Goal: Transaction & Acquisition: Purchase product/service

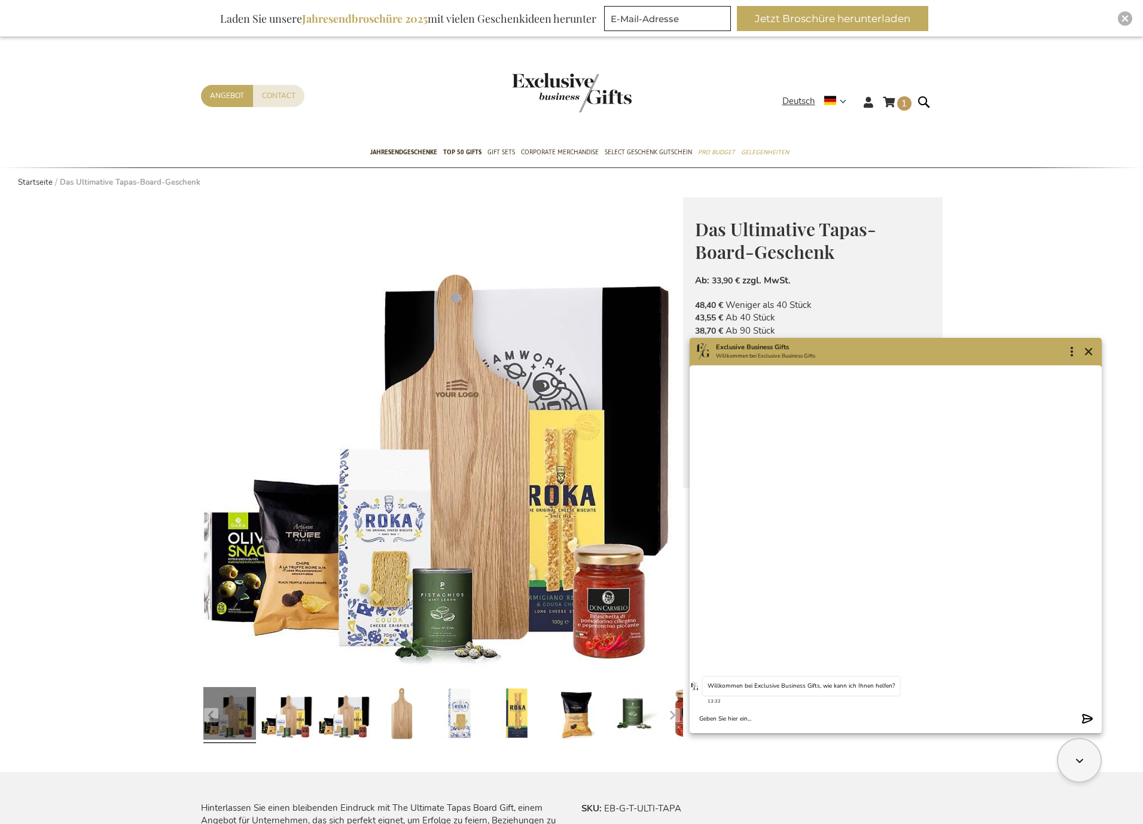
click at [964, 556] on div "Exclusive Business Gifts answered at 13:32 Willkommen bei Exclusive Business Gi…" at bounding box center [896, 550] width 412 height 368
click at [882, 715] on textarea "Chat message input" at bounding box center [887, 719] width 377 height 9
click at [1093, 351] on icon "Close" at bounding box center [1089, 352] width 14 height 14
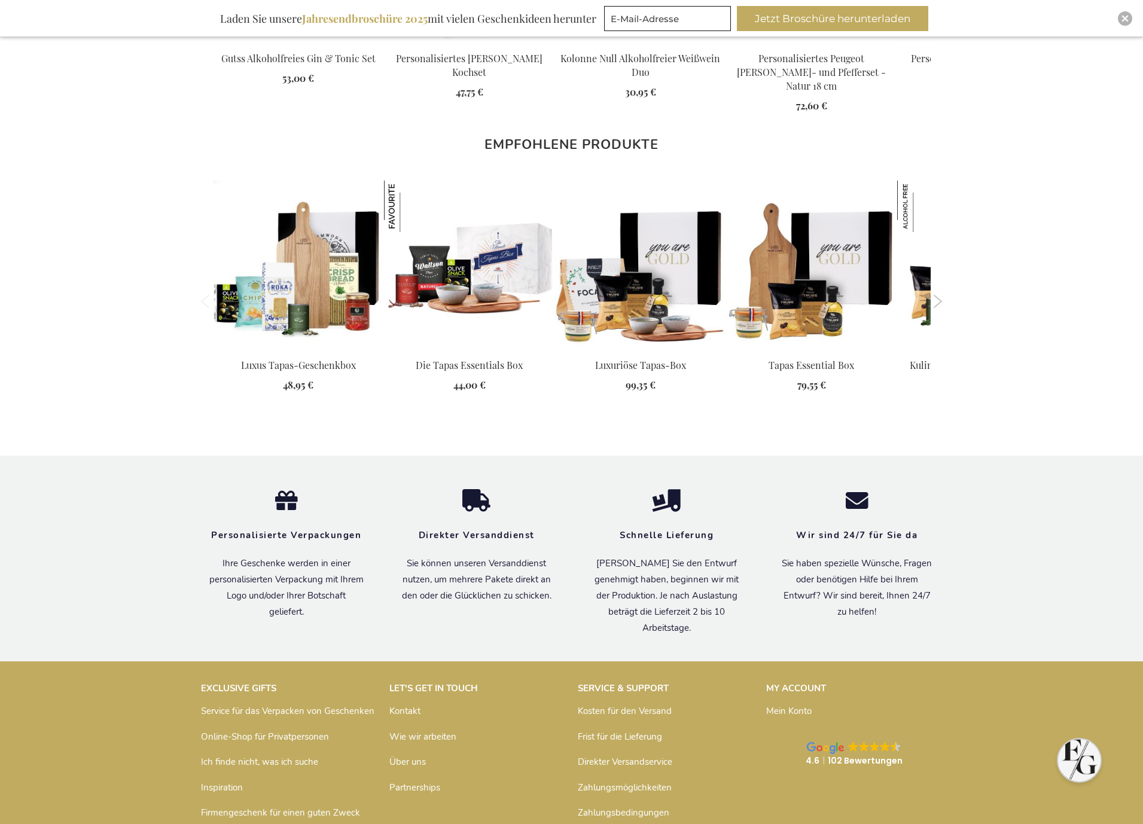
scroll to position [1433, 0]
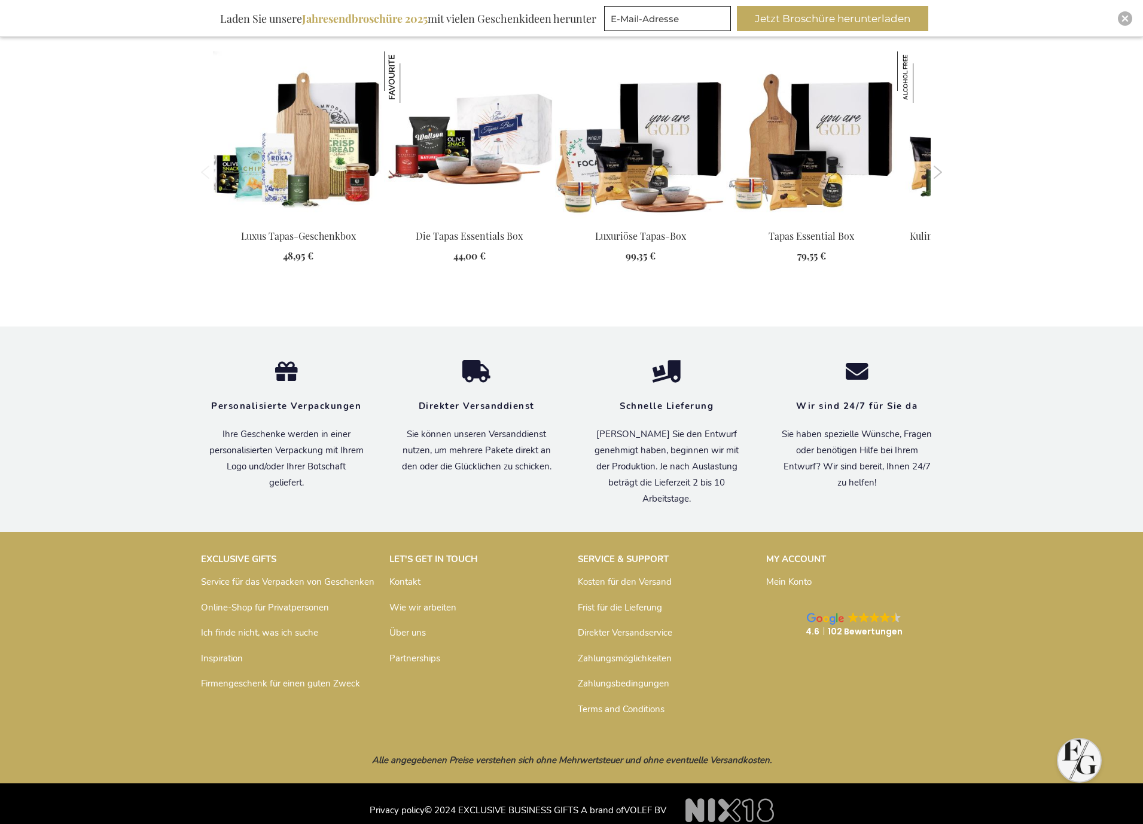
click at [656, 627] on link "Direkter Versandservice" at bounding box center [625, 633] width 95 height 12
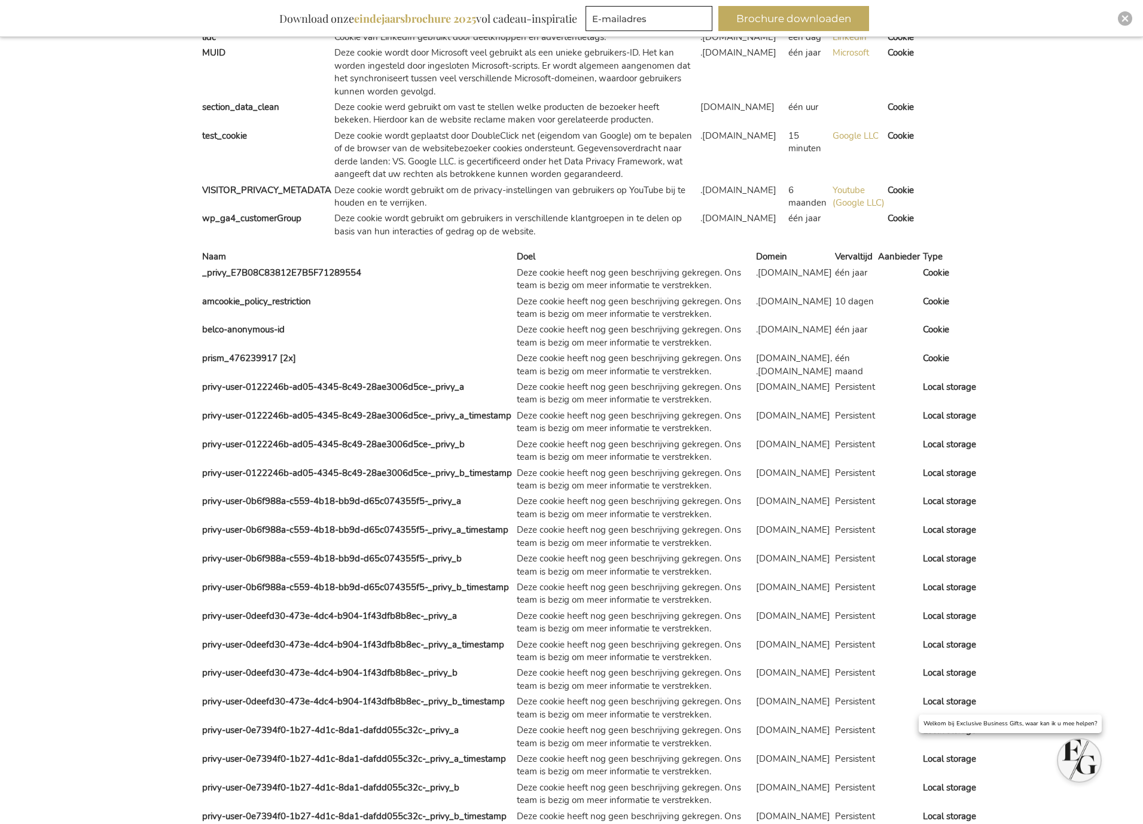
scroll to position [4905, 0]
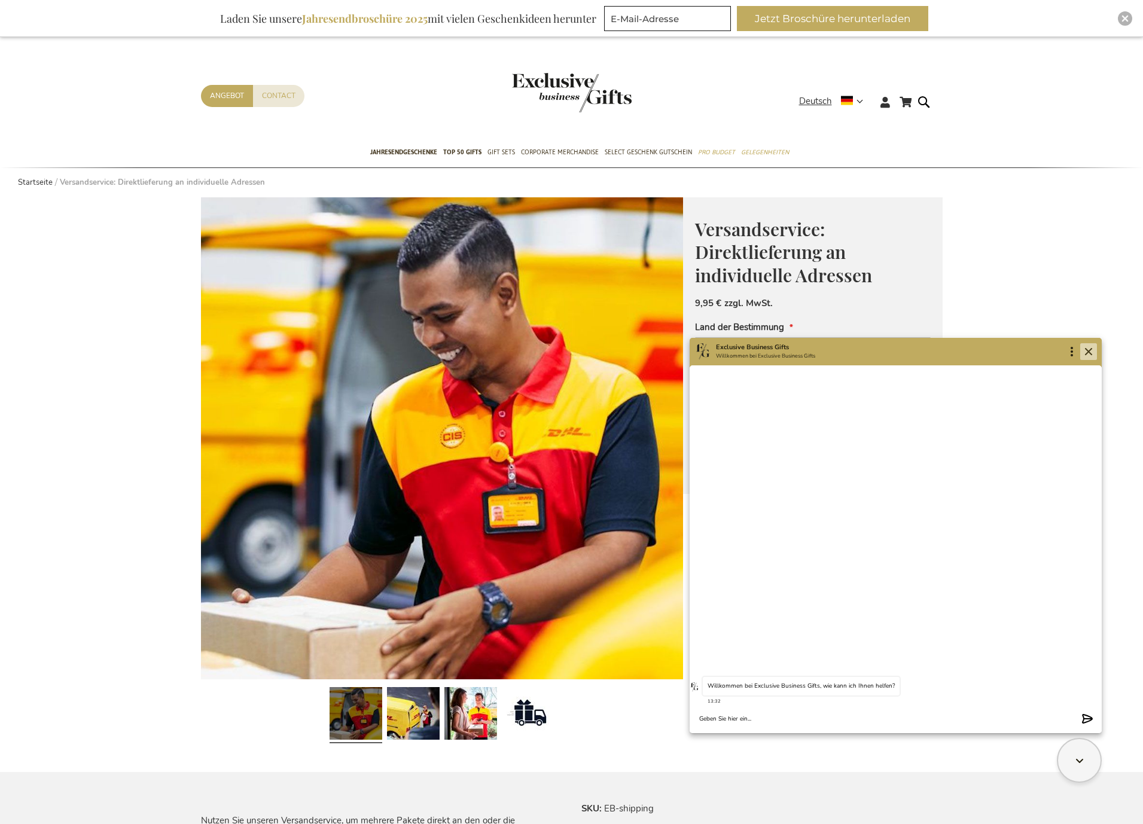
click at [1095, 348] on icon "Close" at bounding box center [1089, 352] width 14 height 14
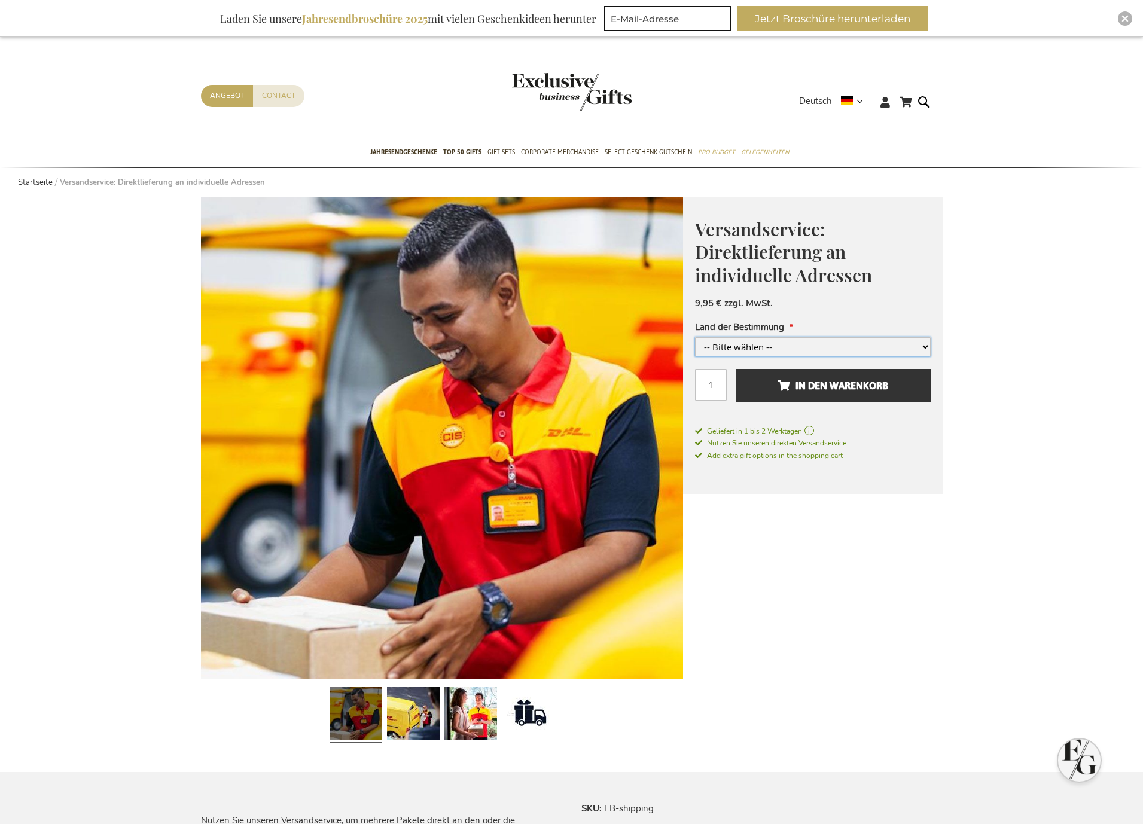
click at [918, 348] on select "-- Bitte wählen -- Belgien und/oder Niederlande Deutschland Luxemburg +3,00 € F…" at bounding box center [813, 346] width 236 height 19
select select "1578"
click at [695, 337] on select "-- Bitte wählen -- Belgien und/oder Niederlande Deutschland Luxemburg +3,00 € F…" at bounding box center [813, 346] width 236 height 19
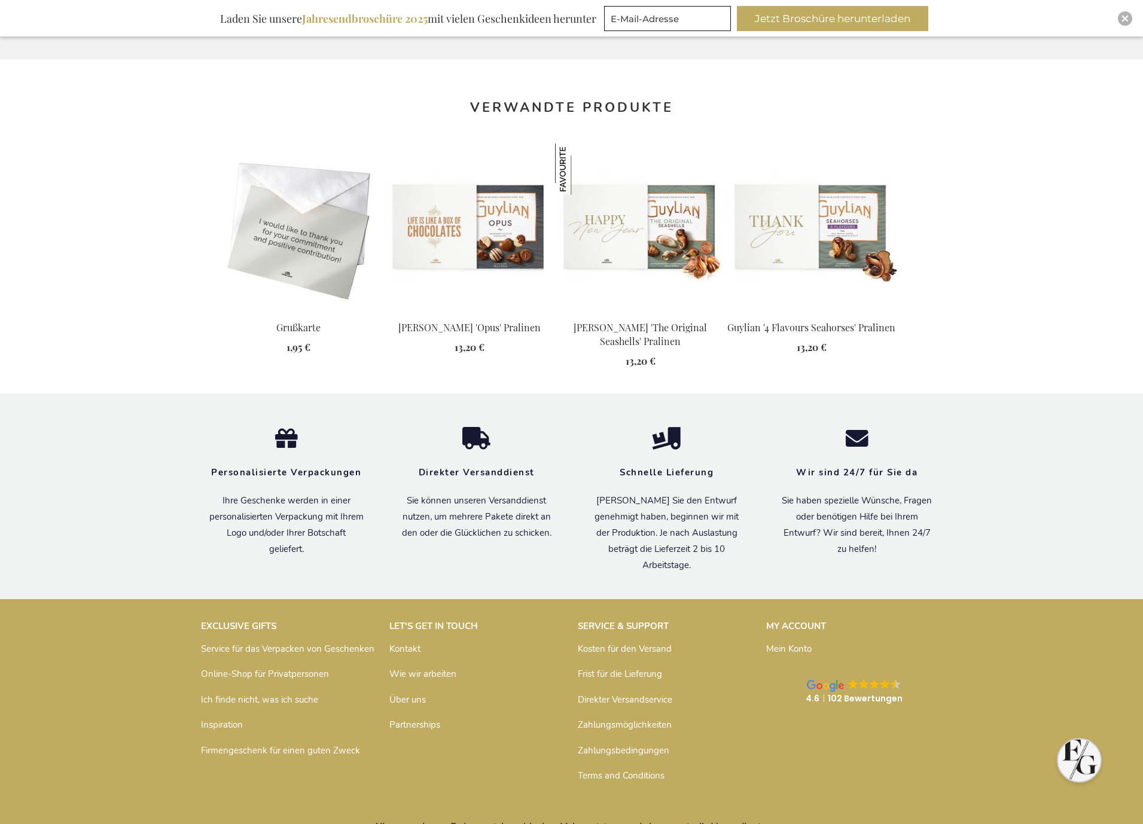
scroll to position [1182, 0]
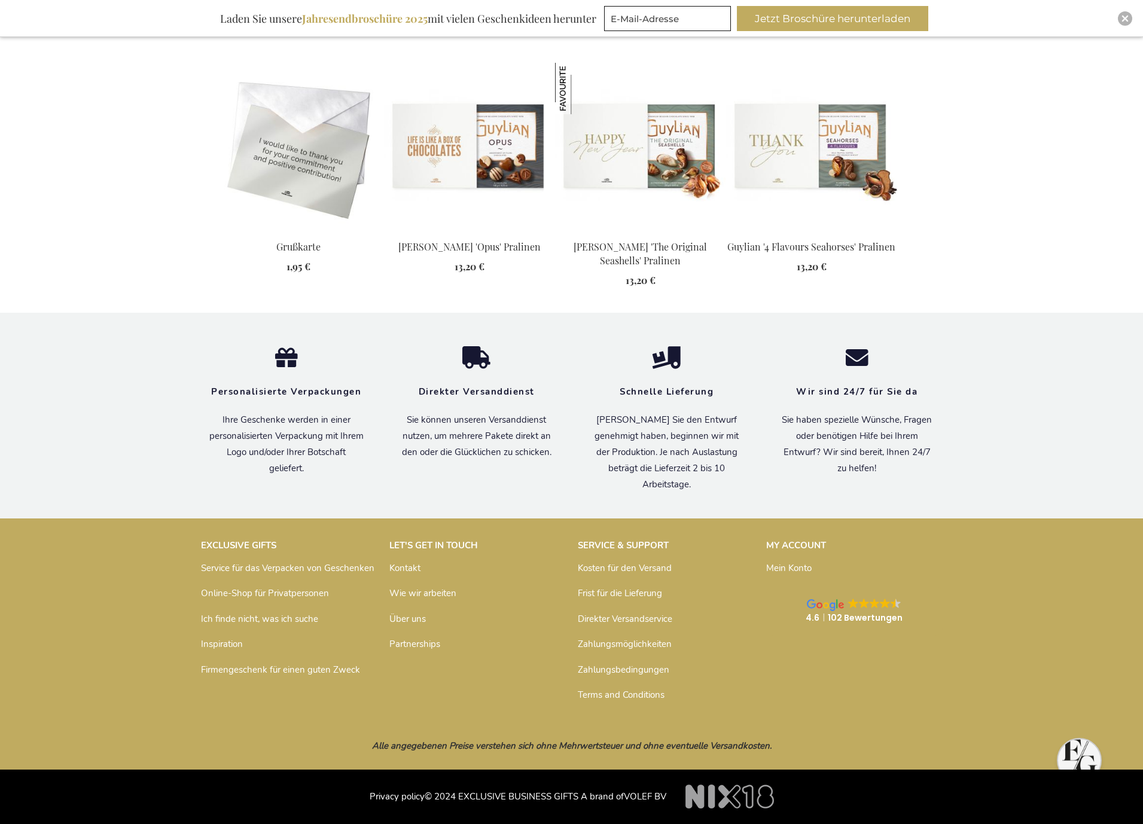
click at [652, 644] on link "Zahlungsmöglichkeiten" at bounding box center [625, 644] width 94 height 12
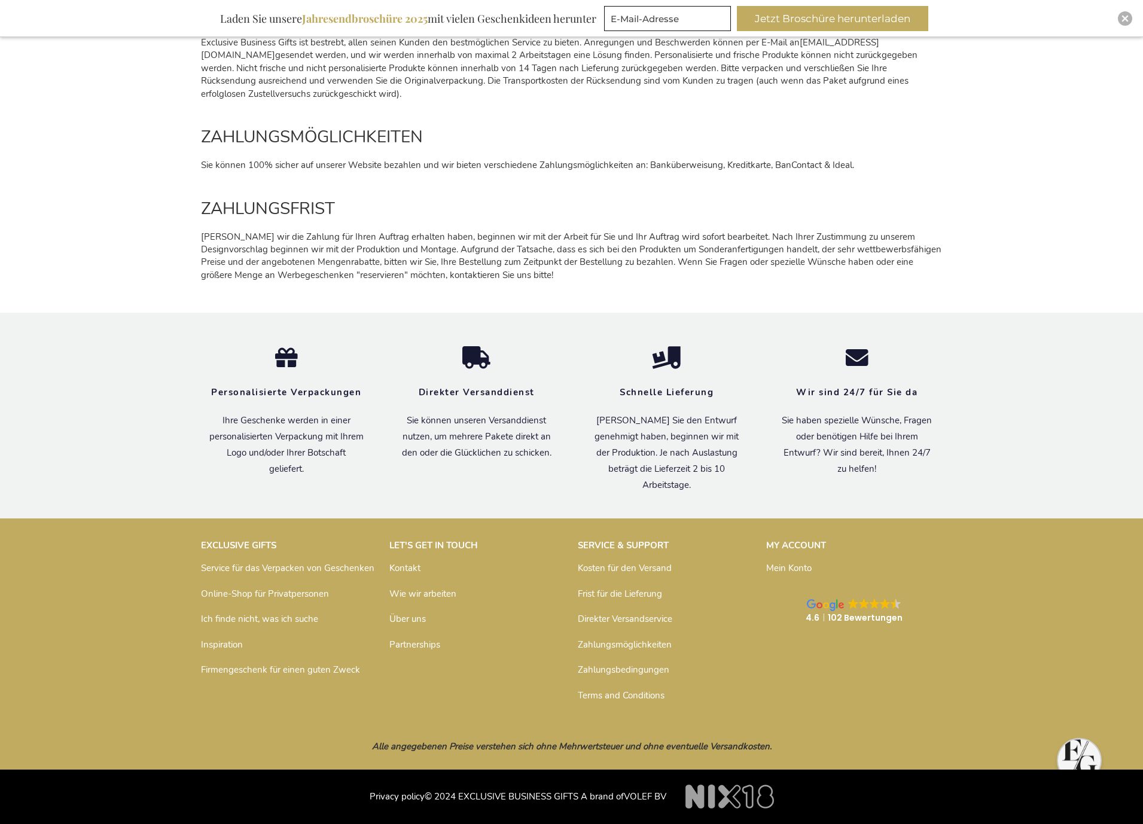
scroll to position [1522, 0]
click at [628, 571] on link "Kosten für den Versand" at bounding box center [625, 568] width 94 height 12
click at [638, 567] on link "Kosten für den Versand" at bounding box center [625, 568] width 94 height 12
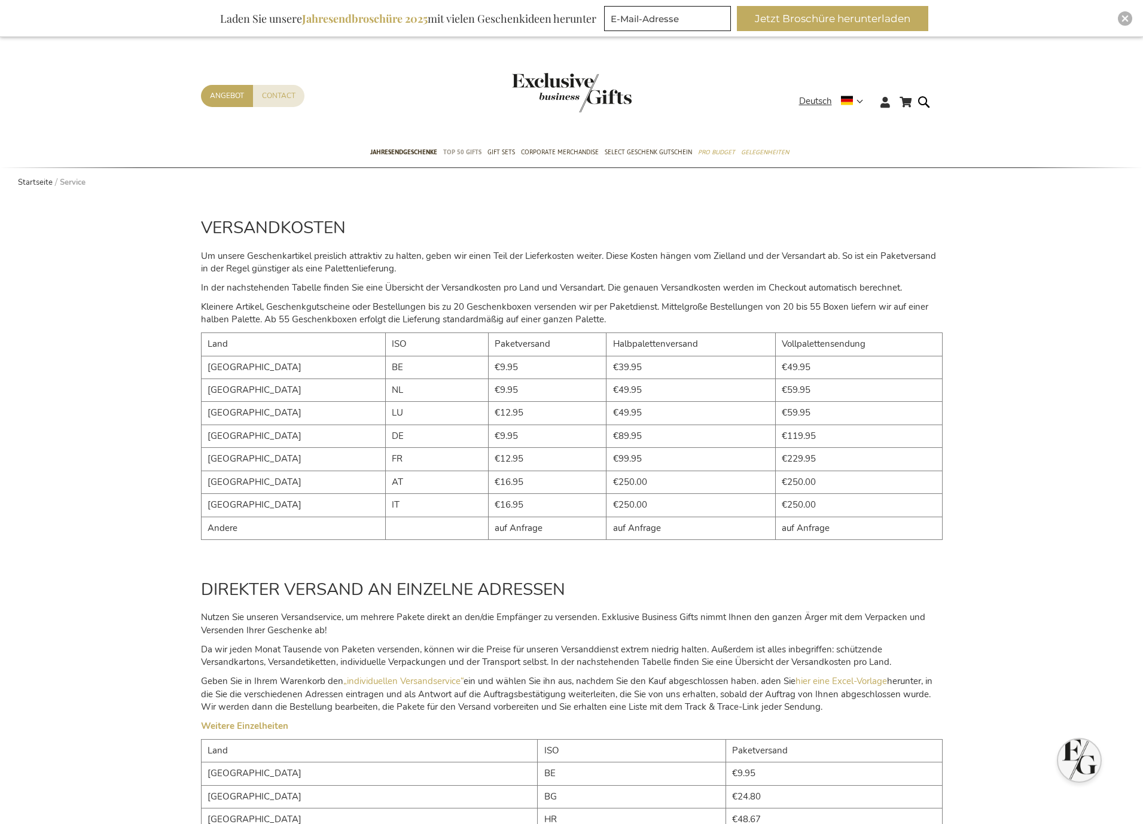
click at [479, 152] on span "TOP 50 Gifts" at bounding box center [462, 152] width 38 height 13
click at [23, 485] on div "VERSANDKOSTEN Um unsere Geschenkartikel preislich attraktiv zu halten, geben wi…" at bounding box center [571, 378] width 1143 height 362
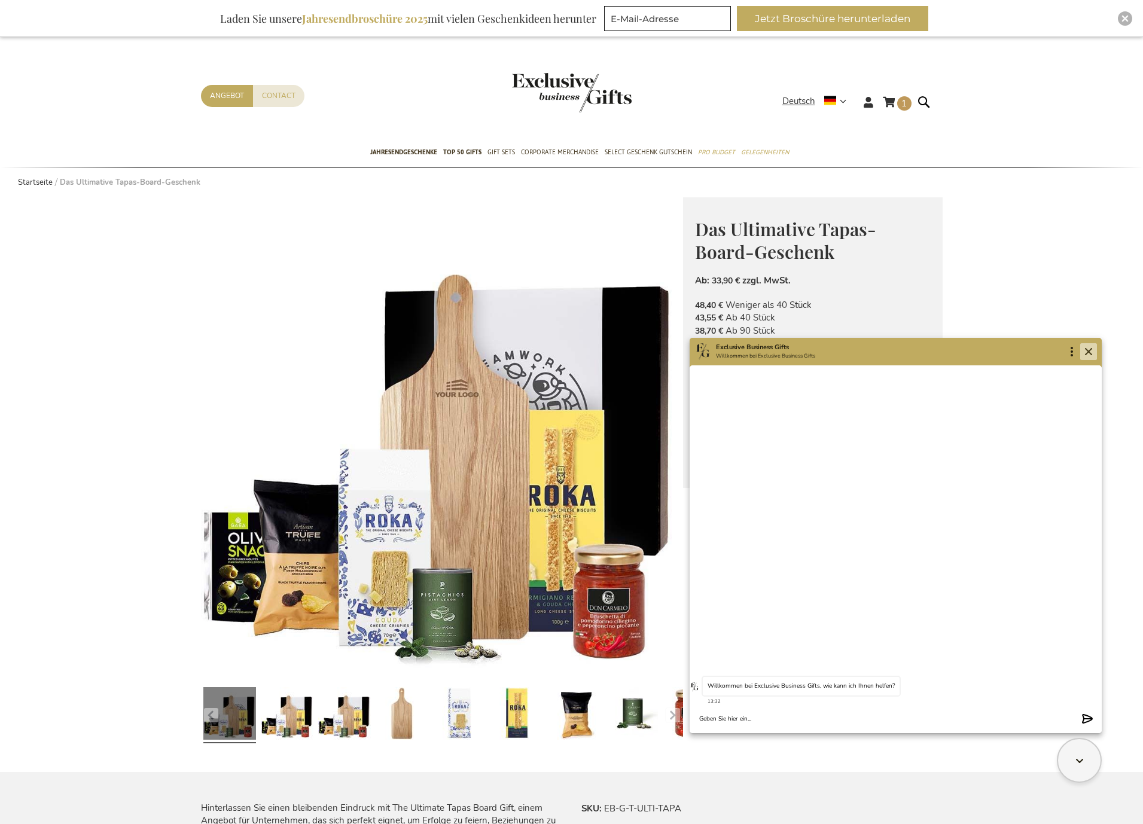
click at [1094, 350] on icon "Close" at bounding box center [1089, 352] width 14 height 14
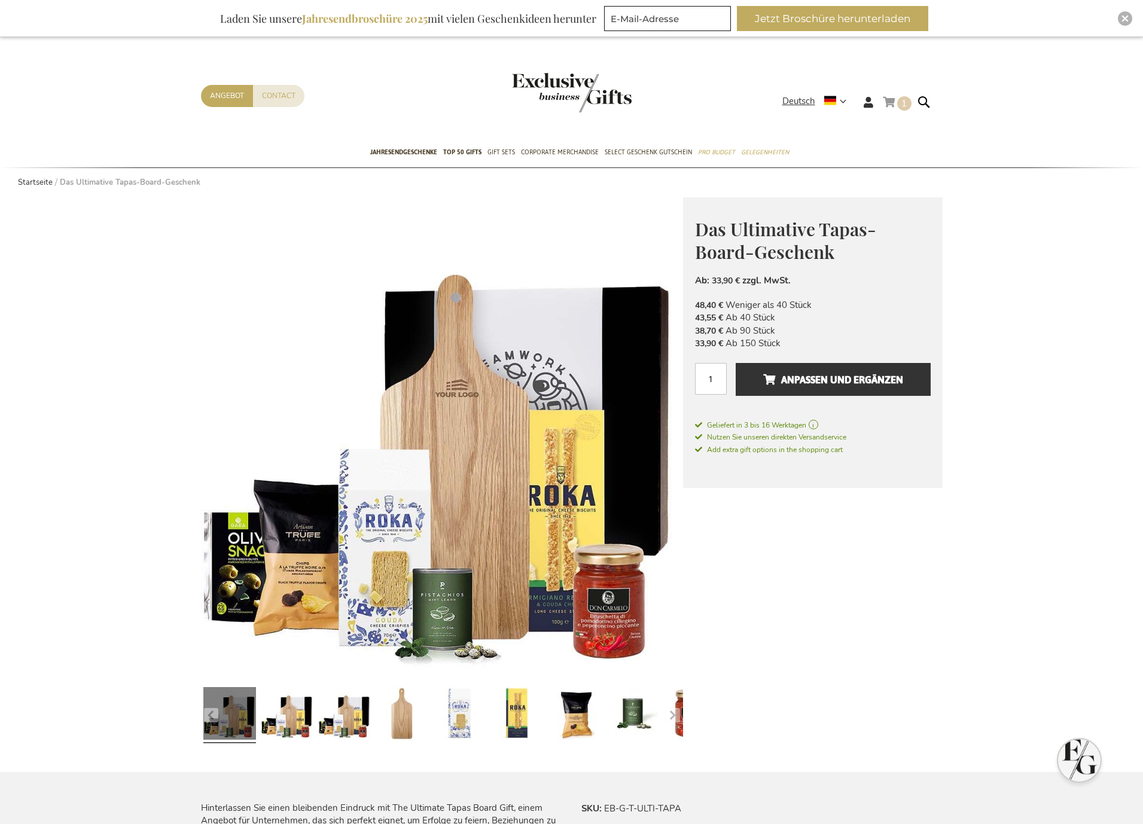
click at [890, 107] on link "Mein Warenkorb 1 1 items" at bounding box center [897, 105] width 29 height 20
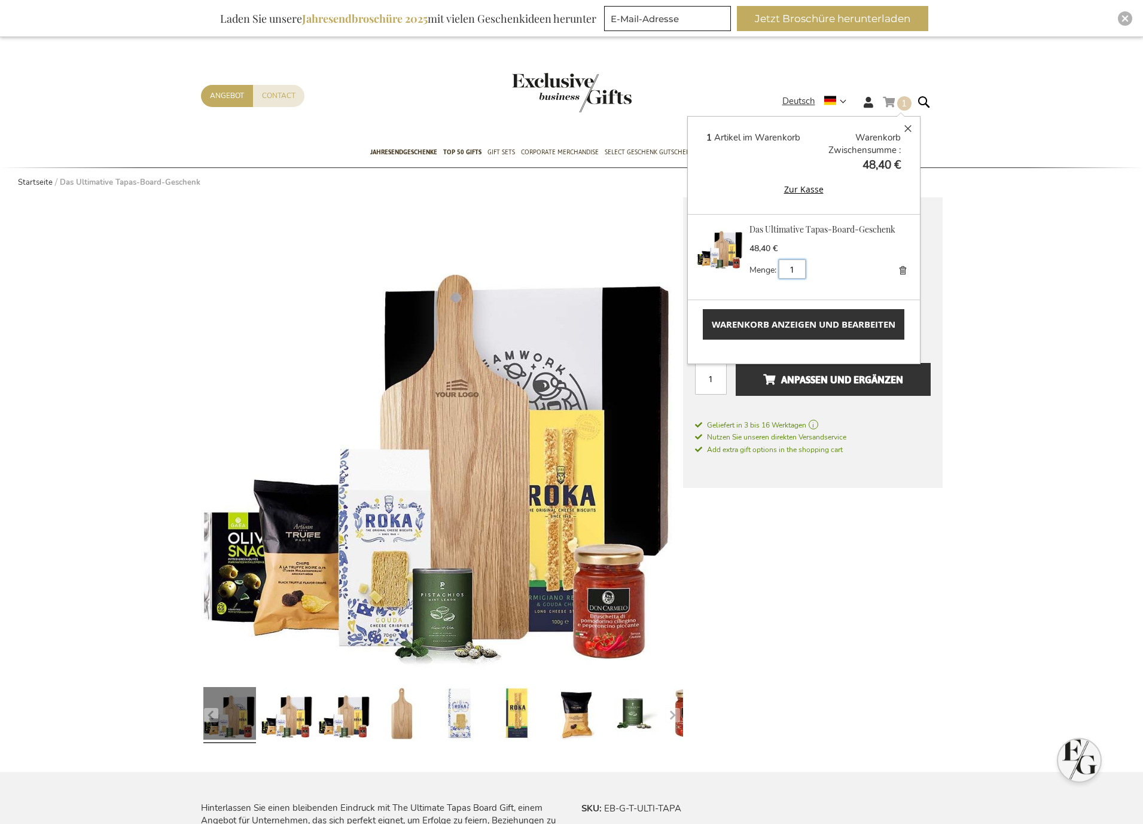
click at [790, 271] on input "1" at bounding box center [792, 269] width 27 height 19
type input "4"
click at [838, 267] on span "Aktualisieren" at bounding box center [843, 269] width 44 height 9
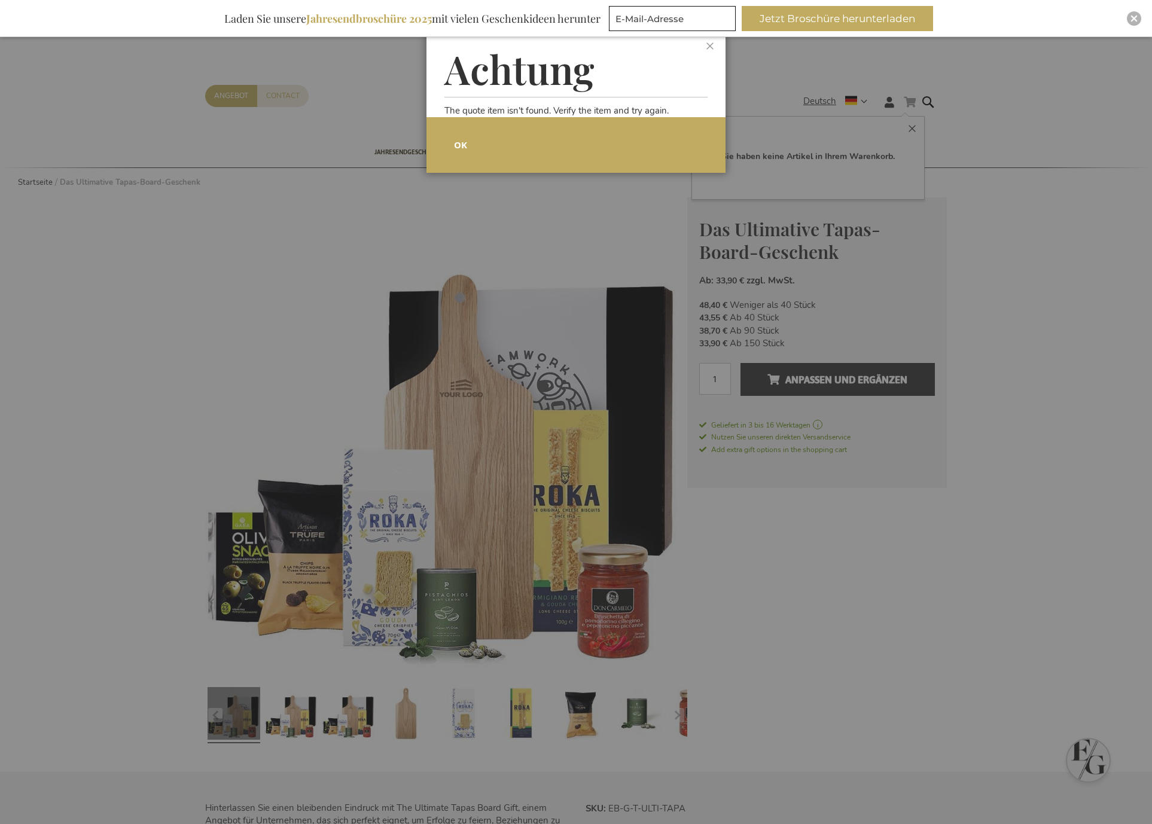
click at [464, 145] on span "OK" at bounding box center [460, 145] width 13 height 13
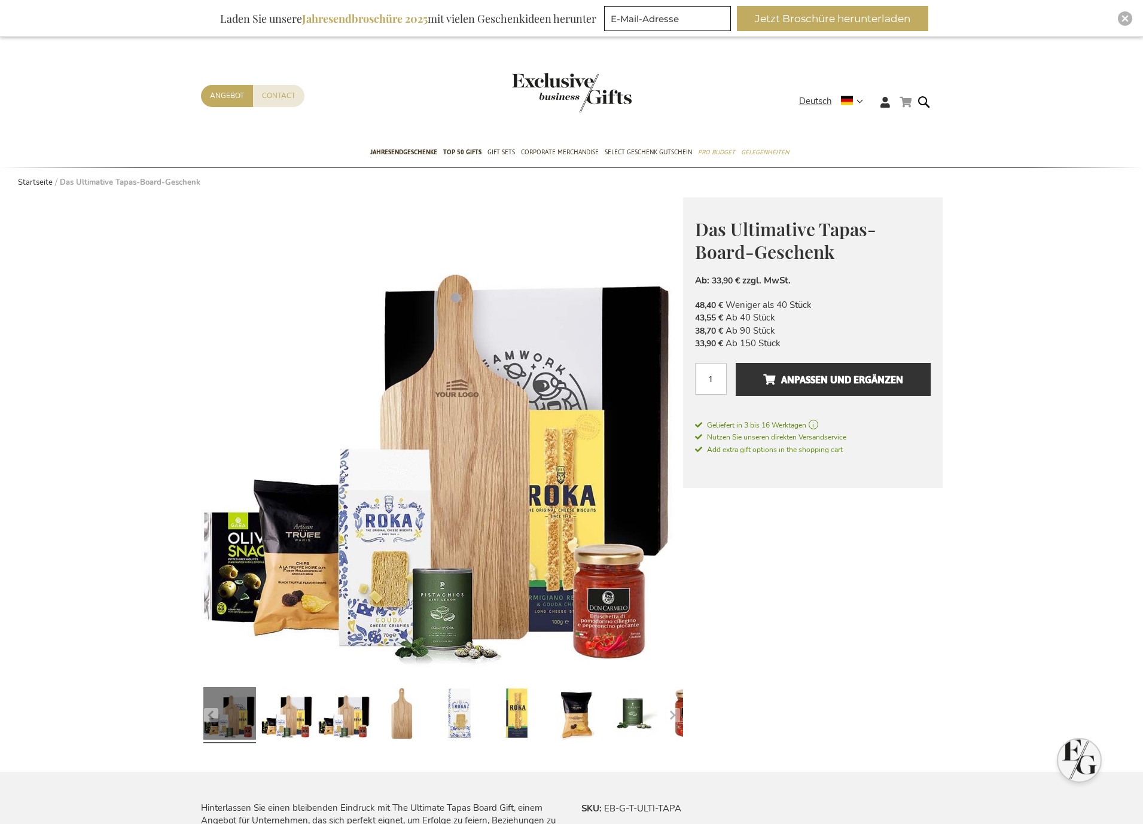
click at [776, 256] on span "Das Ultimative Tapas-Board-Geschenk" at bounding box center [785, 240] width 181 height 47
click at [785, 227] on span "Das Ultimative Tapas-Board-Geschenk" at bounding box center [785, 240] width 181 height 47
drag, startPoint x: 721, startPoint y: 379, endPoint x: 700, endPoint y: 372, distance: 22.5
click at [700, 372] on input "1" at bounding box center [711, 379] width 32 height 32
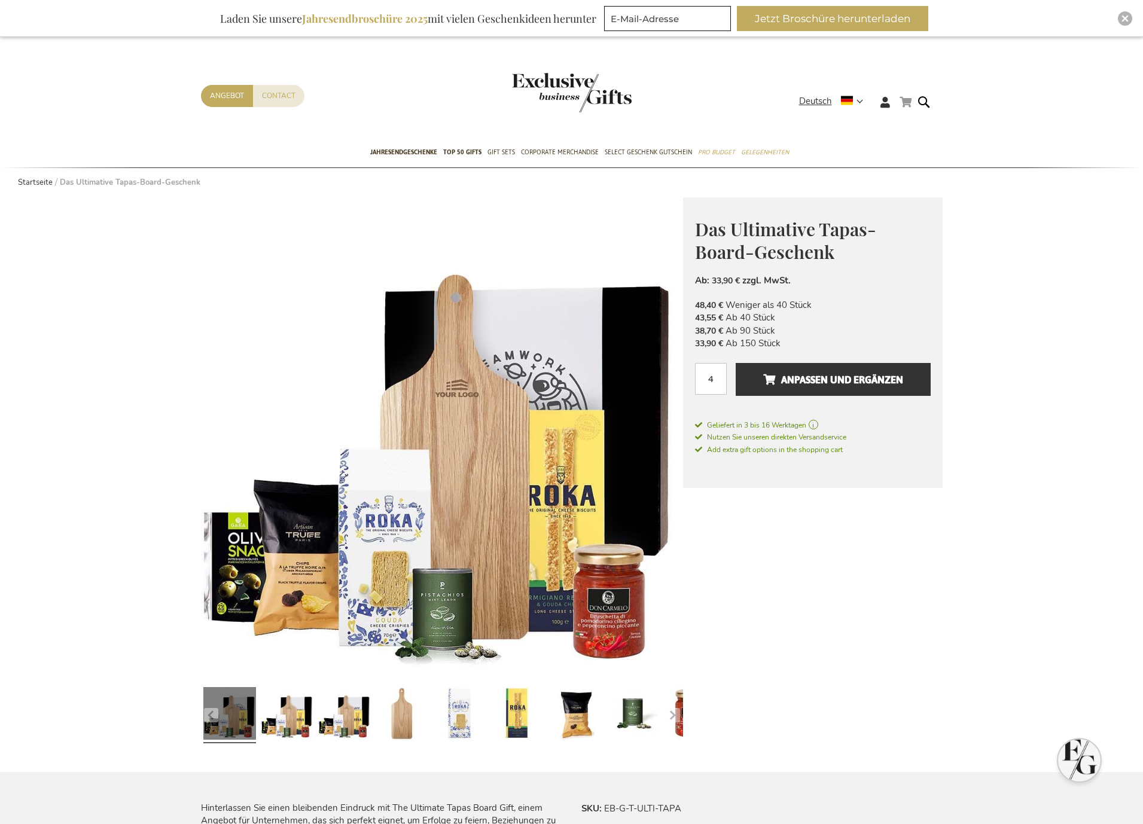
click at [838, 379] on span "Anpassen und ergänzen" at bounding box center [833, 379] width 140 height 19
drag, startPoint x: 715, startPoint y: 378, endPoint x: 704, endPoint y: 380, distance: 12.1
click at [704, 380] on input "4" at bounding box center [711, 379] width 32 height 32
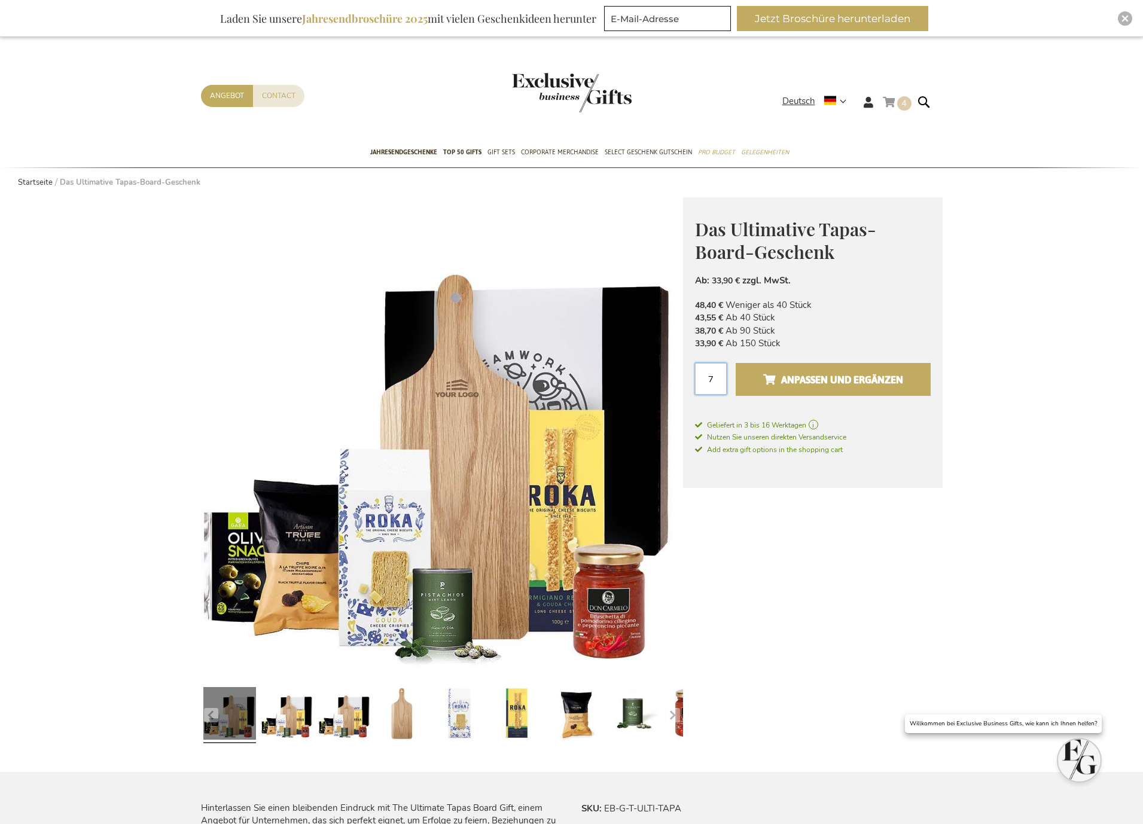
type input "7"
click at [885, 372] on span "Anpassen und ergänzen" at bounding box center [833, 379] width 140 height 19
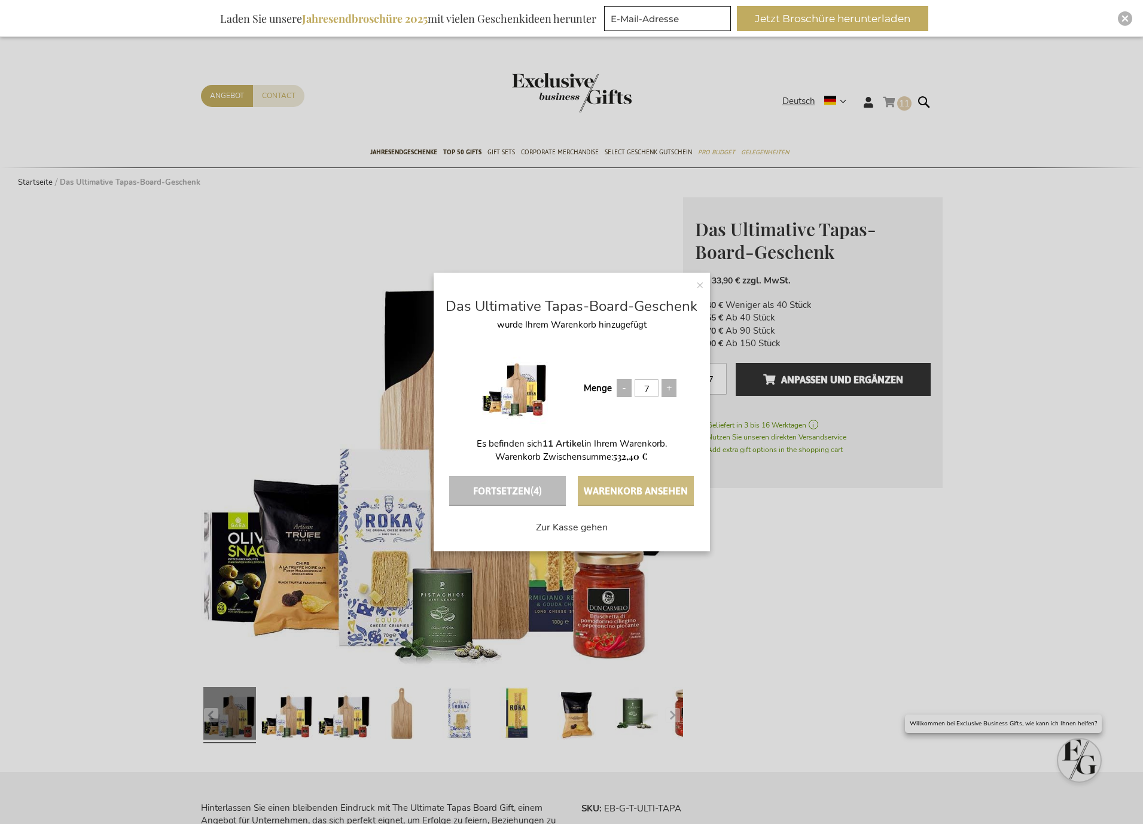
click at [601, 491] on button "Warenkorb ansehen" at bounding box center [636, 491] width 116 height 30
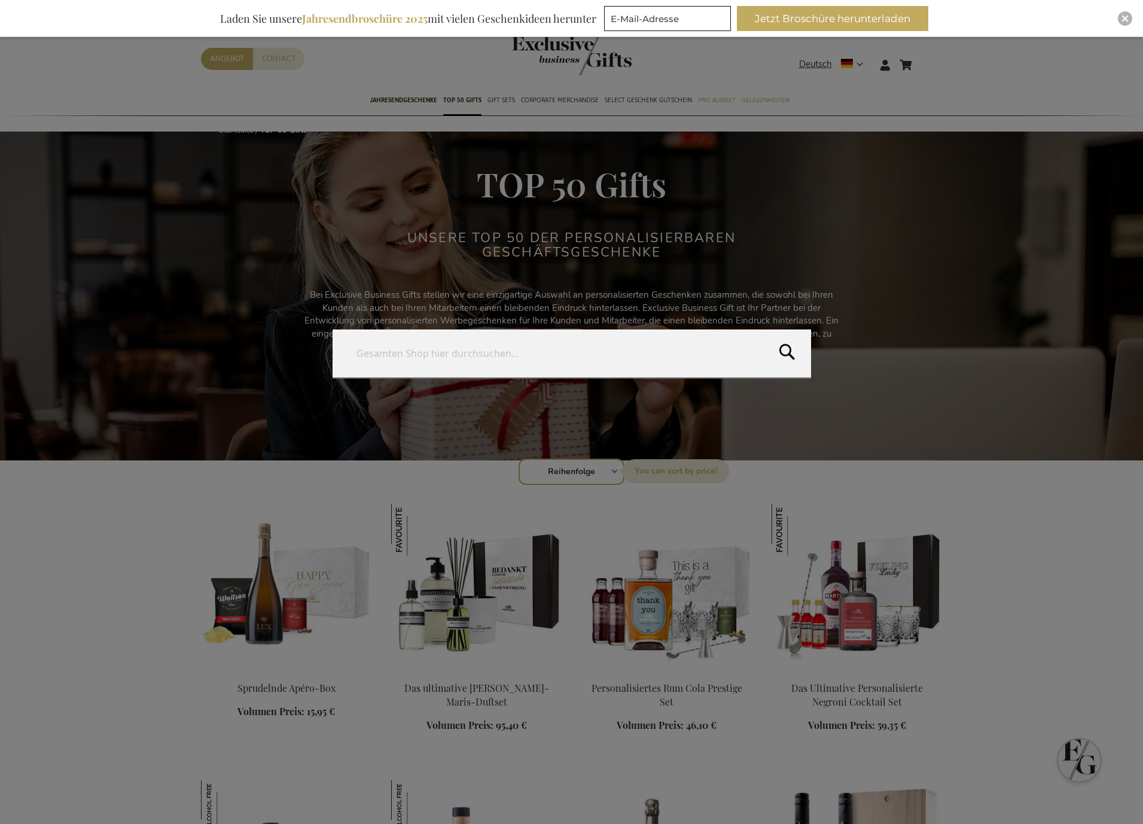
click at [927, 57] on form "Search Search" at bounding box center [927, 57] width 12 height 0
click at [485, 365] on input "Search" at bounding box center [572, 354] width 479 height 48
type input "tapas"
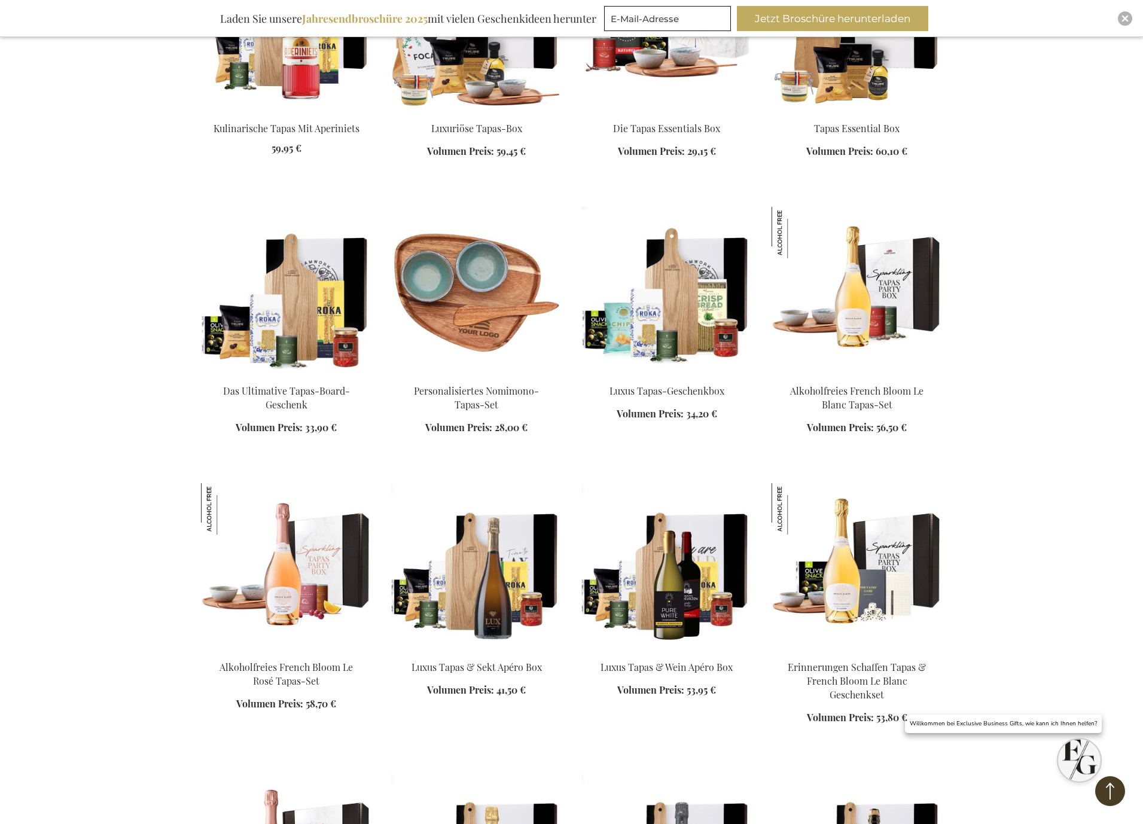
scroll to position [718, 0]
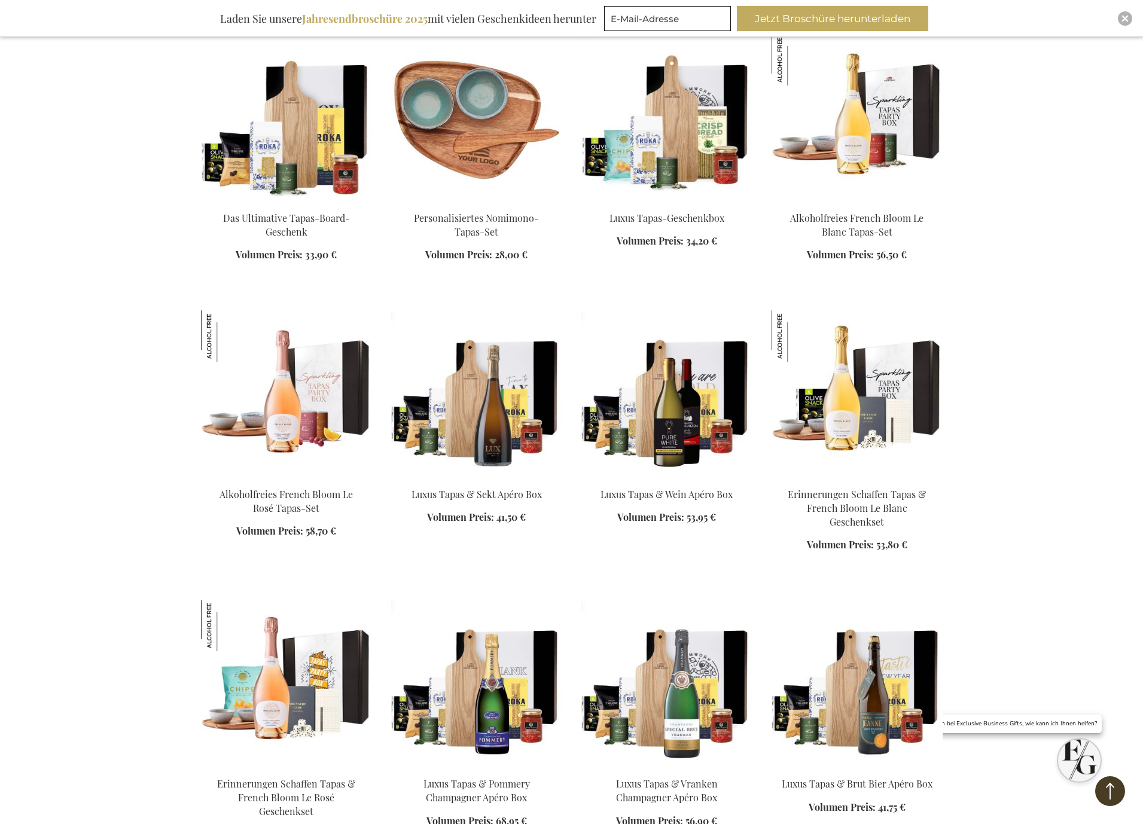
click at [320, 161] on img at bounding box center [286, 118] width 171 height 168
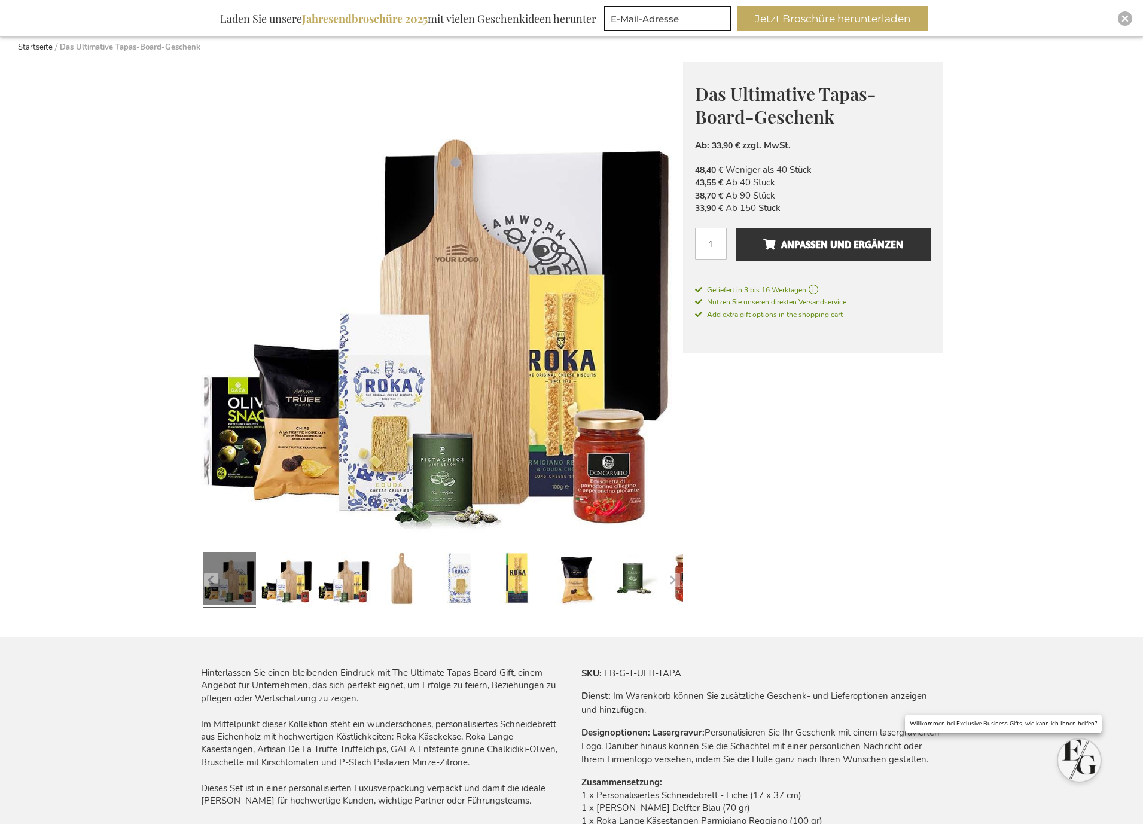
scroll to position [299, 0]
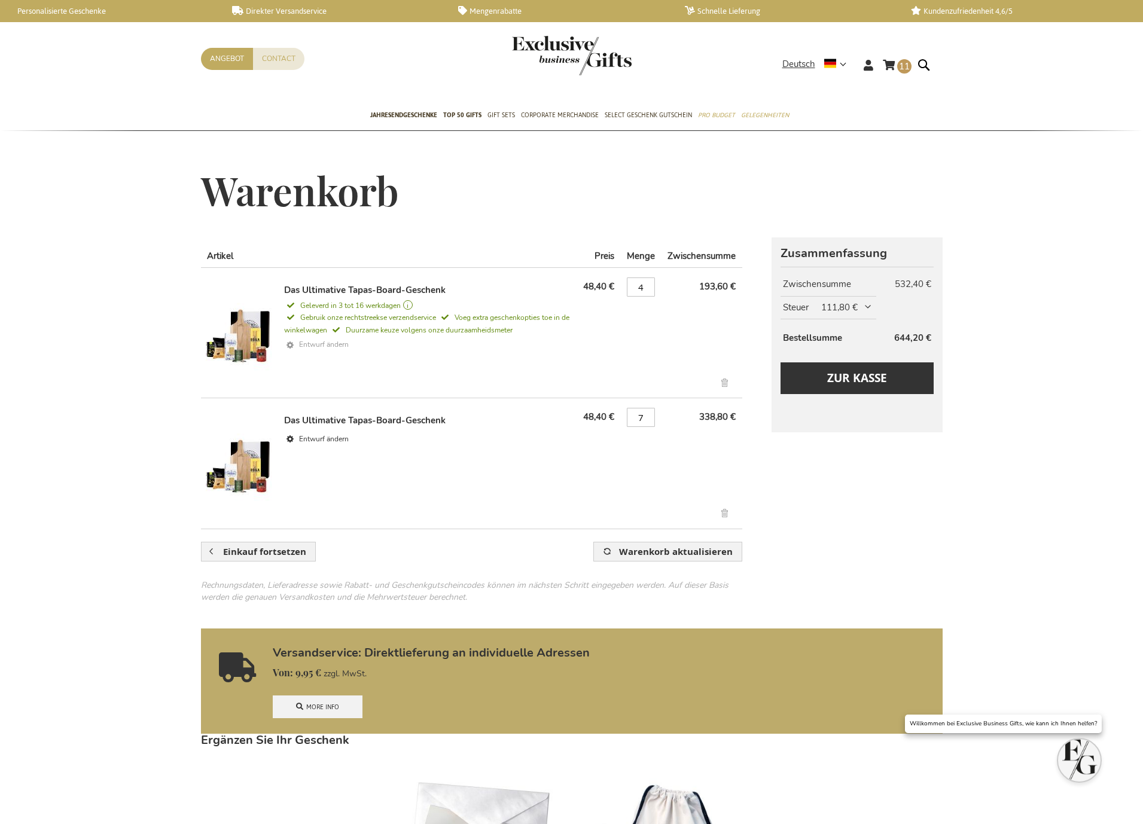
click at [310, 350] on link "Entwurf ändern" at bounding box center [428, 345] width 288 height 17
click at [325, 444] on link "Entwurf ändern" at bounding box center [428, 439] width 288 height 17
click at [328, 348] on link "Entwurf ändern" at bounding box center [428, 345] width 288 height 17
click at [346, 438] on link "Entwurf ändern" at bounding box center [428, 439] width 288 height 17
click at [727, 552] on span "Warenkorb aktualisieren" at bounding box center [676, 552] width 114 height 13
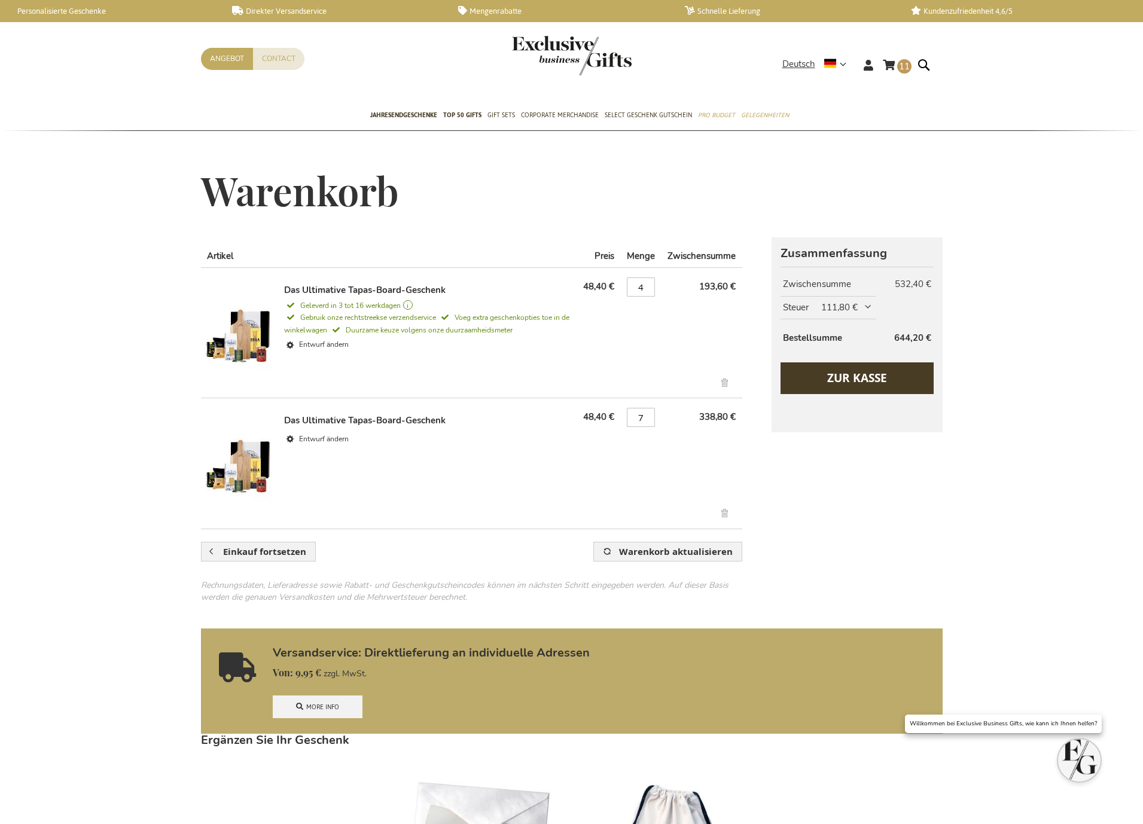
click at [880, 377] on span "Zur Kasse" at bounding box center [857, 378] width 60 height 16
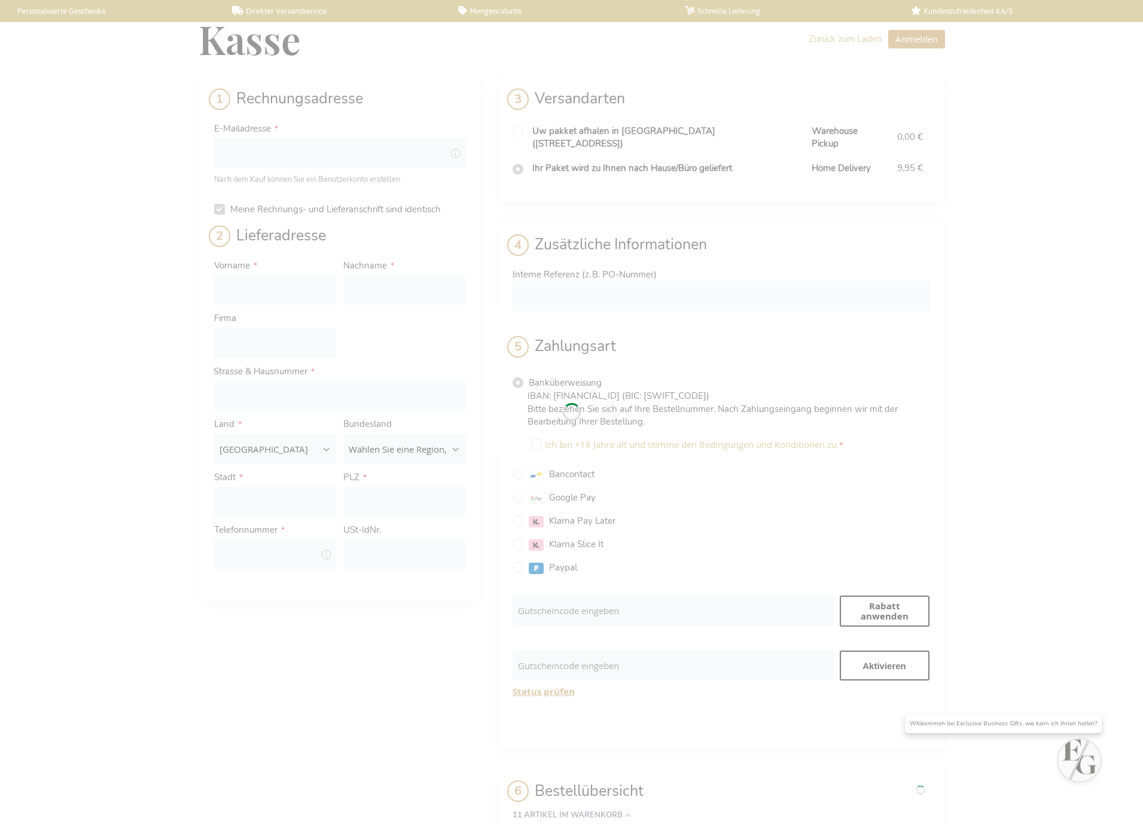
select select "BE"
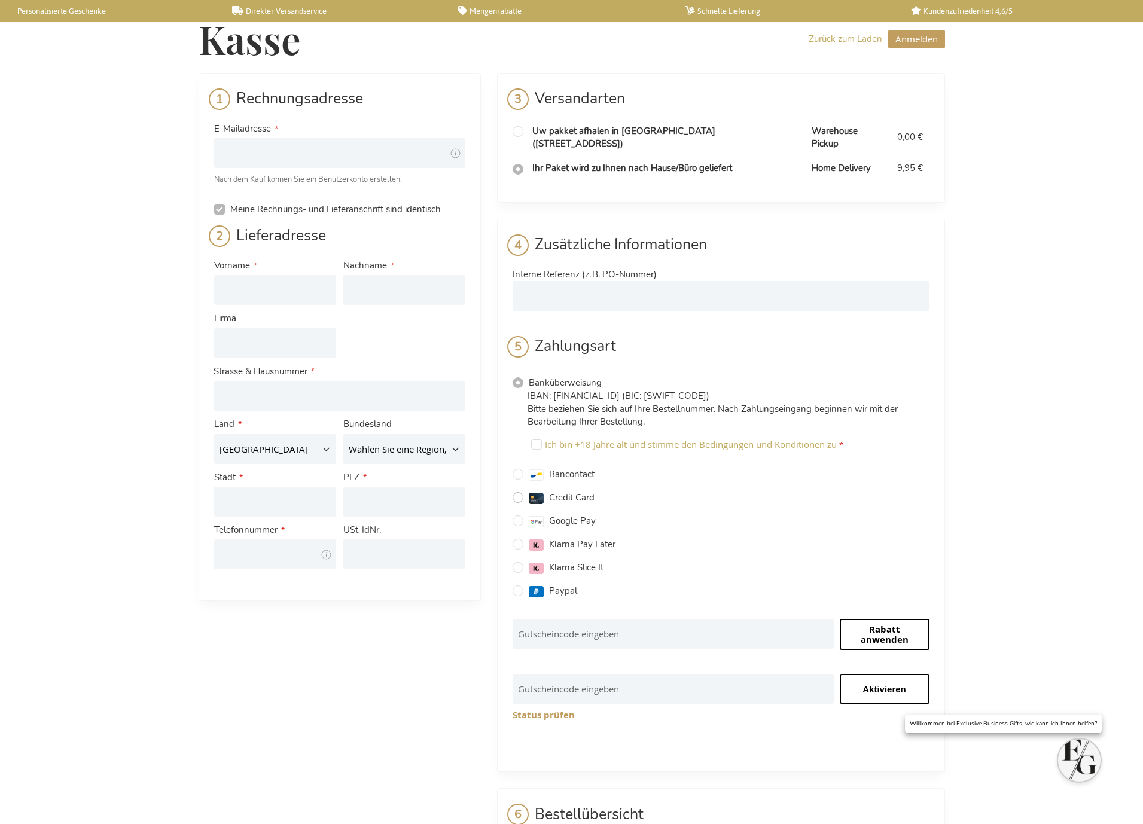
click at [519, 492] on input "Credit Card" at bounding box center [518, 497] width 11 height 11
radio input "true"
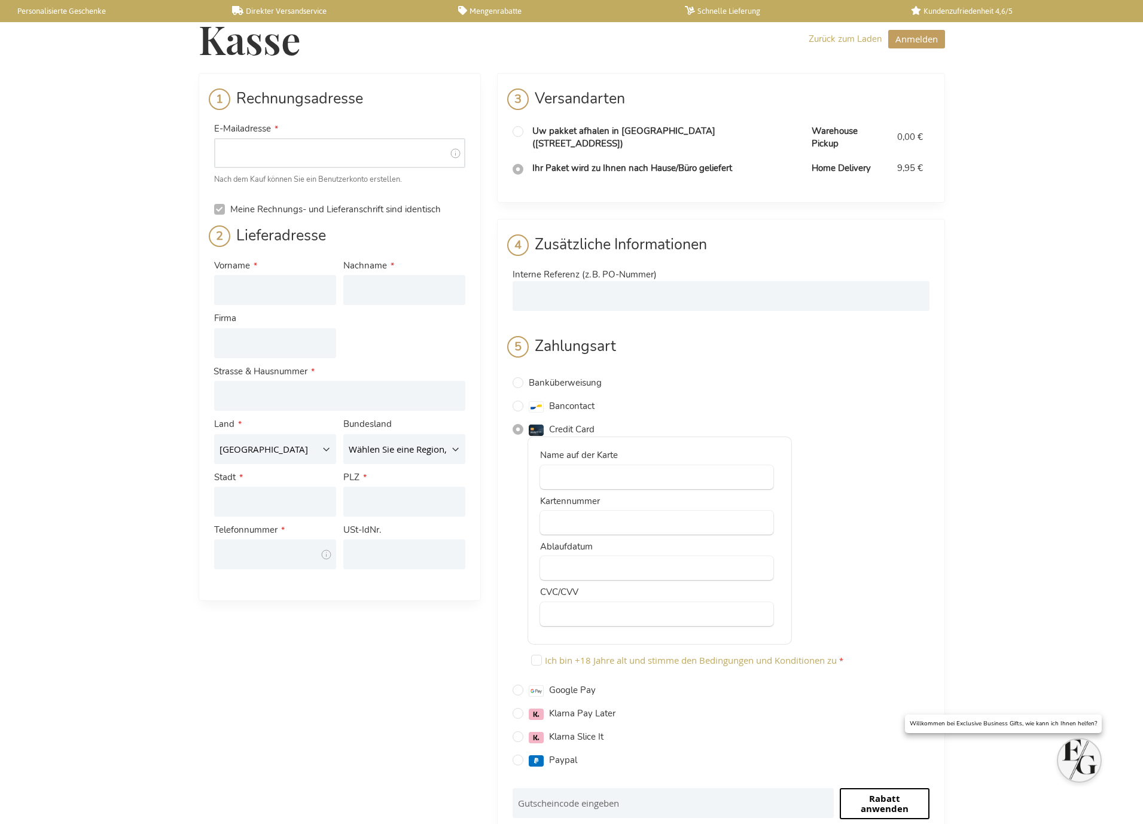
click at [307, 154] on input "E-Mailadresse" at bounding box center [339, 153] width 251 height 30
type input "[EMAIL_ADDRESS][DOMAIN_NAME]"
click at [274, 346] on input "Firma" at bounding box center [275, 343] width 122 height 30
type input "hl-studios GmbH"
click at [274, 290] on input "Vorname" at bounding box center [275, 290] width 122 height 30
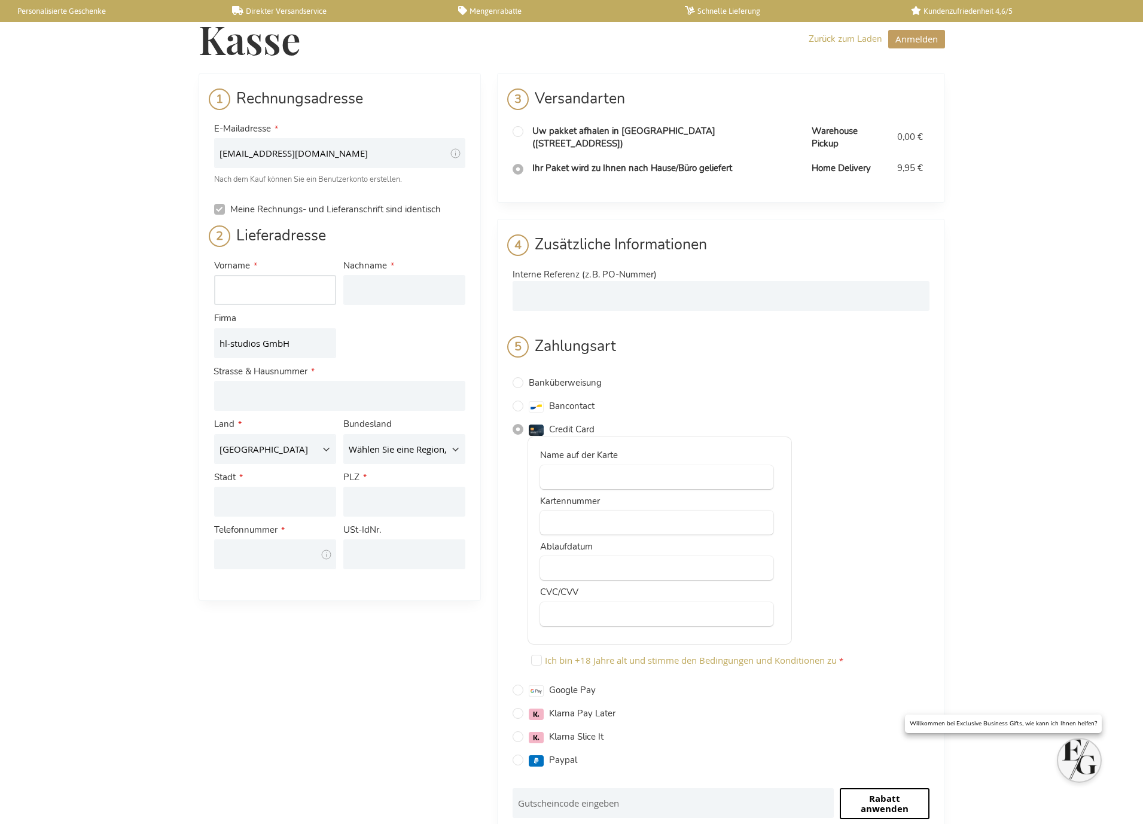
type input "[PERSON_NAME]"
click at [399, 293] on input "Nachname" at bounding box center [404, 290] width 122 height 30
type input "Schmolzi"
click at [336, 402] on input "Straße: Line 1" at bounding box center [339, 396] width 251 height 30
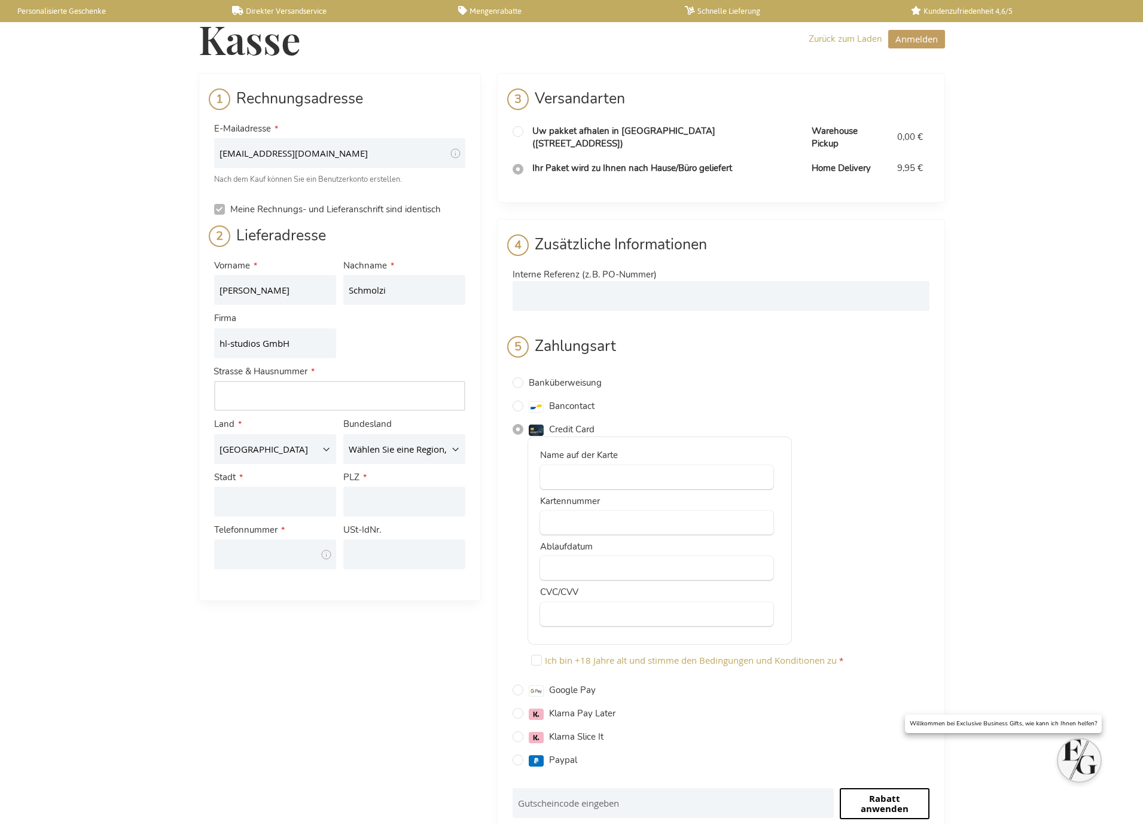
type input "Reutleser Weg 6"
type input "91058"
type input "Erlangen"
click at [324, 444] on select "Belgien Deutschland Frankreich Italien Luxemburg Niederlande Österreich" at bounding box center [275, 449] width 122 height 30
select select "DE"
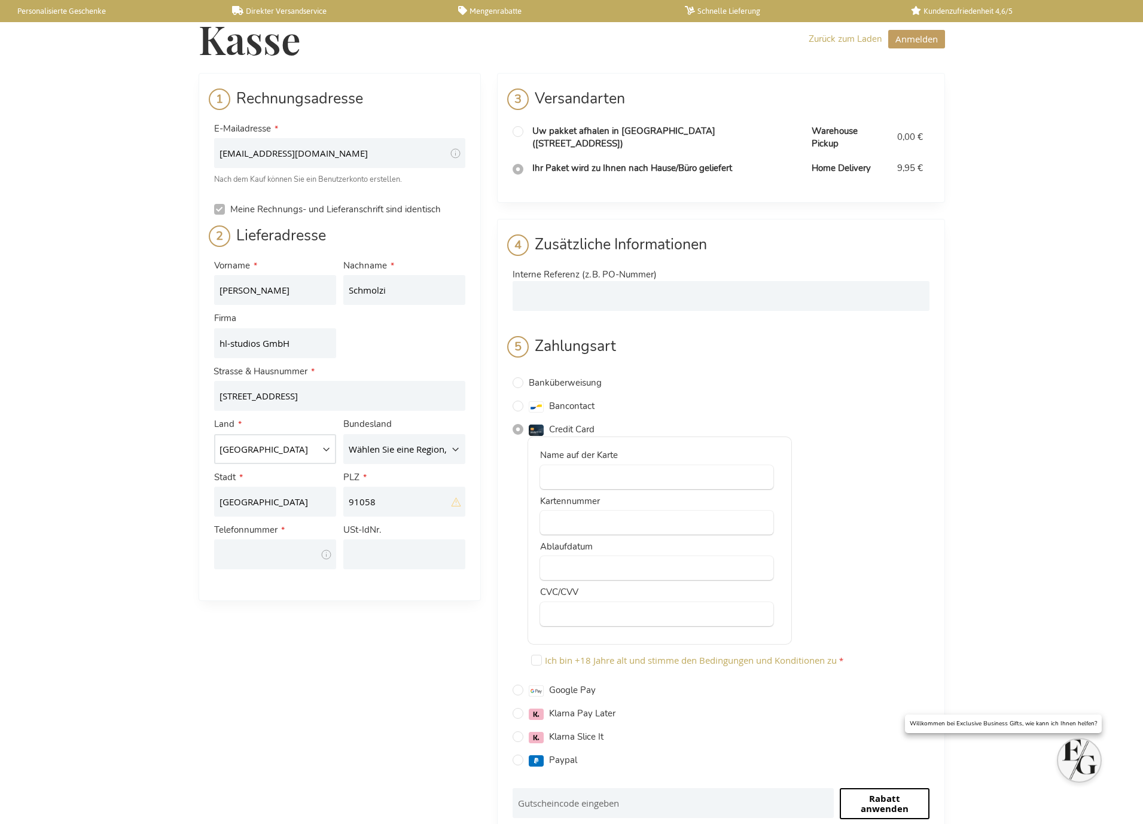
click at [214, 434] on select "Belgien Deutschland Frankreich Italien Luxemburg Niederlande Österreich" at bounding box center [275, 449] width 122 height 30
click at [456, 446] on select "Wählen Sie eine Region, Bundesland oder Provinz. Baden-Württemberg Bayern Berli…" at bounding box center [404, 449] width 122 height 30
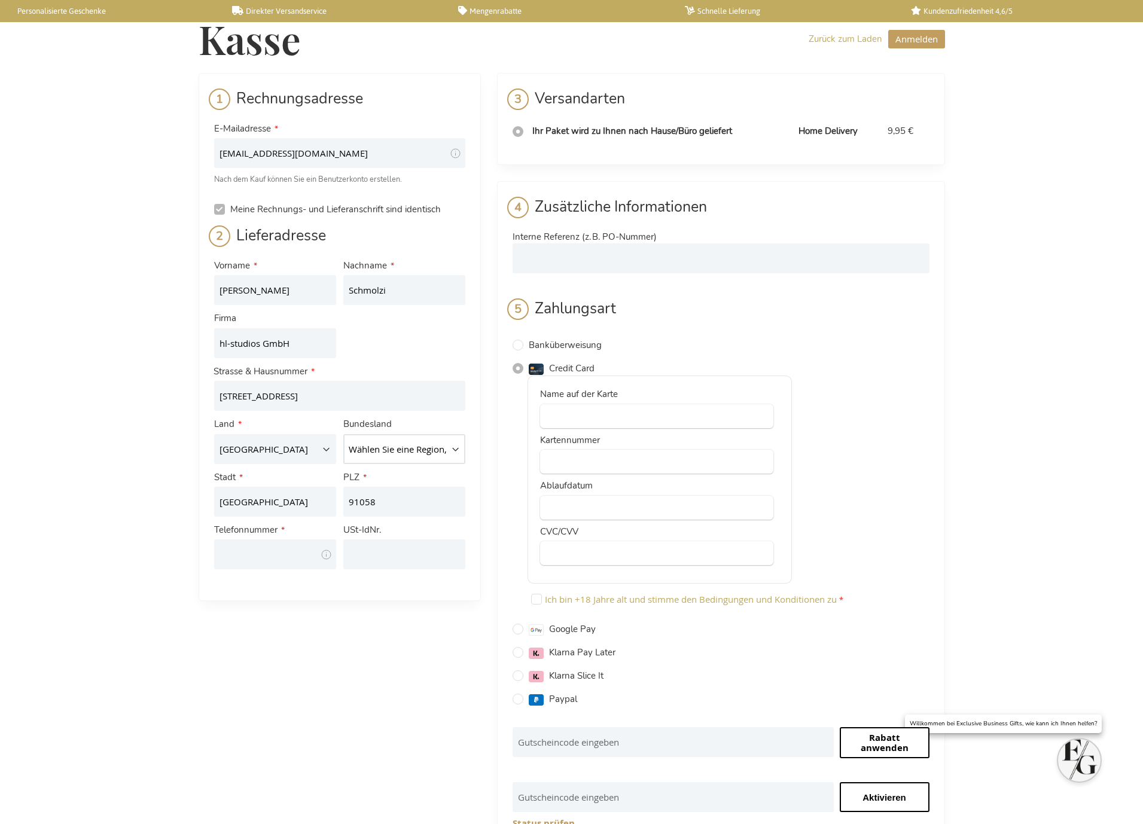
select select "81"
click at [343, 434] on select "Wählen Sie eine Region, Bundesland oder Provinz. Baden-Württemberg Bayern Berli…" at bounding box center [404, 449] width 122 height 30
click at [263, 550] on input "Telefonnummer" at bounding box center [275, 555] width 122 height 30
type input "0913175780"
click at [376, 556] on input "USt-IdNr." at bounding box center [404, 555] width 122 height 30
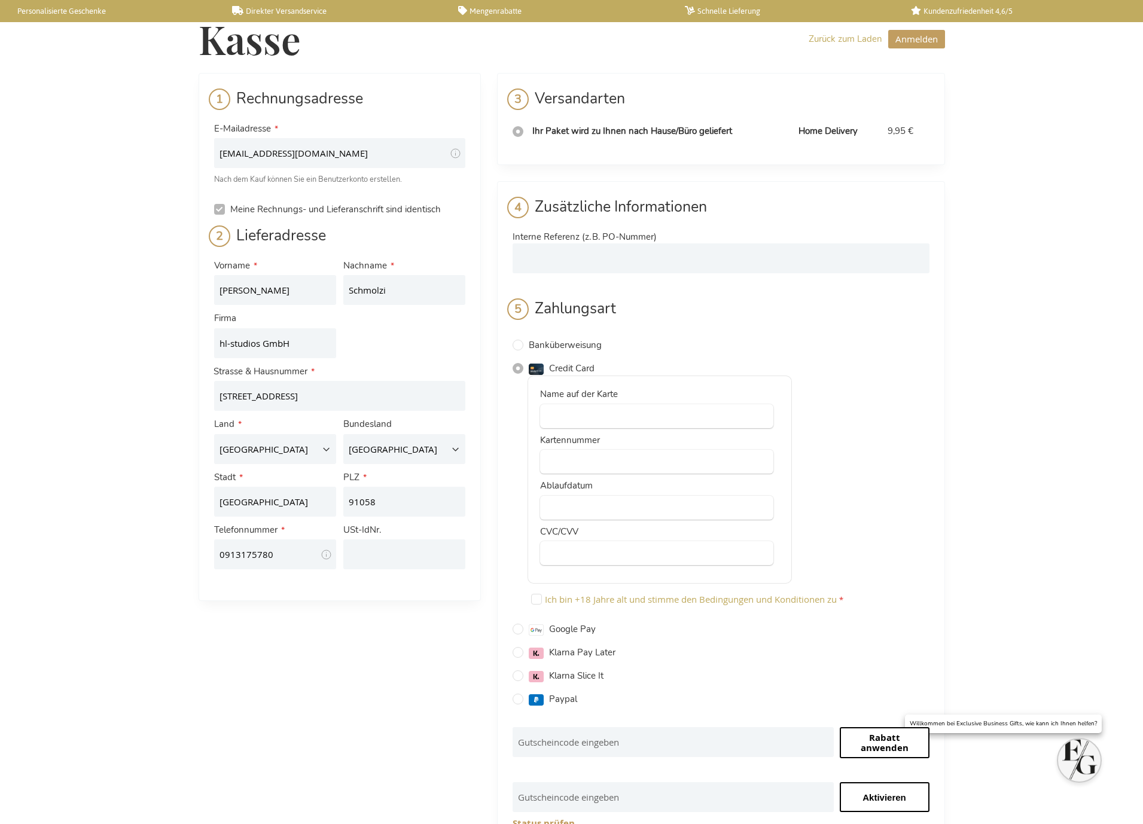
drag, startPoint x: 1005, startPoint y: 360, endPoint x: 936, endPoint y: 397, distance: 79.0
click at [1005, 360] on div "Kasse Zurück zum Laden Anmelden Schließen Anmelden E-Mailadresse Passwort Anmel…" at bounding box center [571, 630] width 1143 height 1260
click at [413, 558] on input "USt-IdNr." at bounding box center [404, 555] width 122 height 30
paste input "DE162806145"
type input "DE162806145"
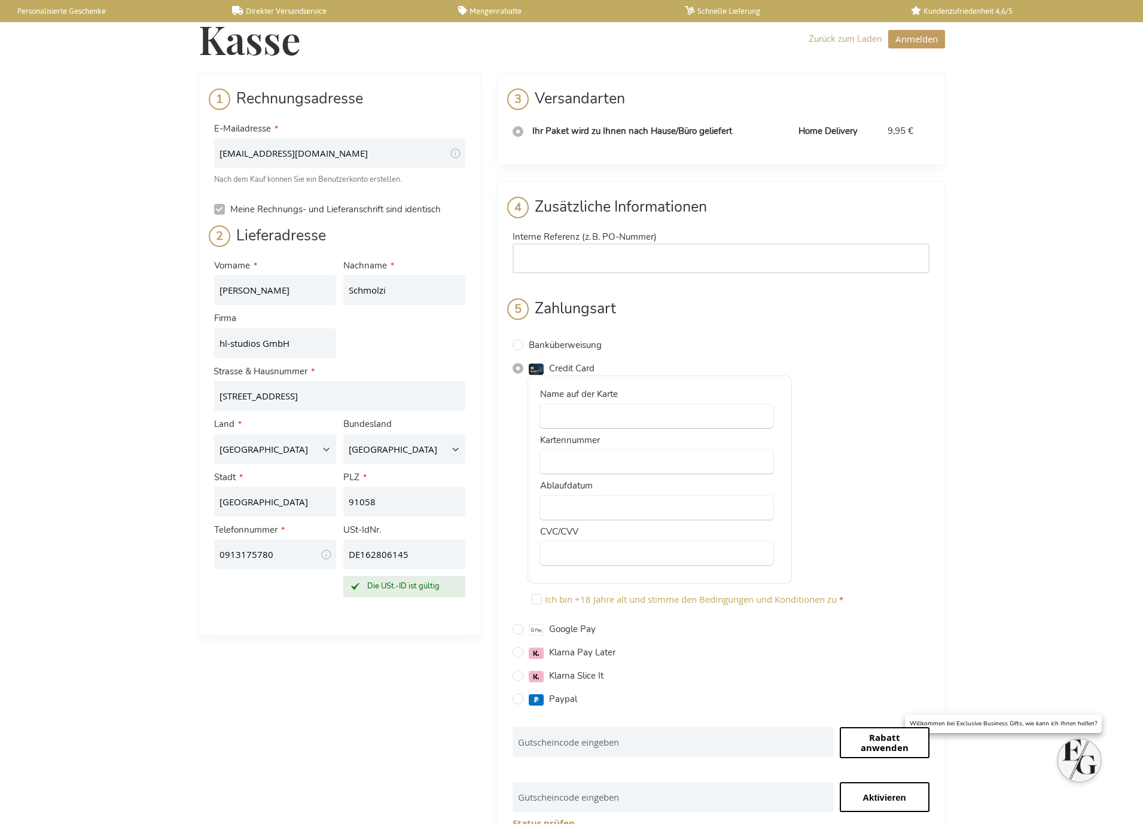
click at [615, 258] on input "Interne Referenz (z. B. PO-Nummer)" at bounding box center [721, 258] width 417 height 30
paste input "251004826"
type input "251004826"
click at [536, 603] on input "Ich bin +18 Jahre alt und stimme den Bedingungen und Konditionen zu" at bounding box center [536, 599] width 11 height 11
checkbox input "true"
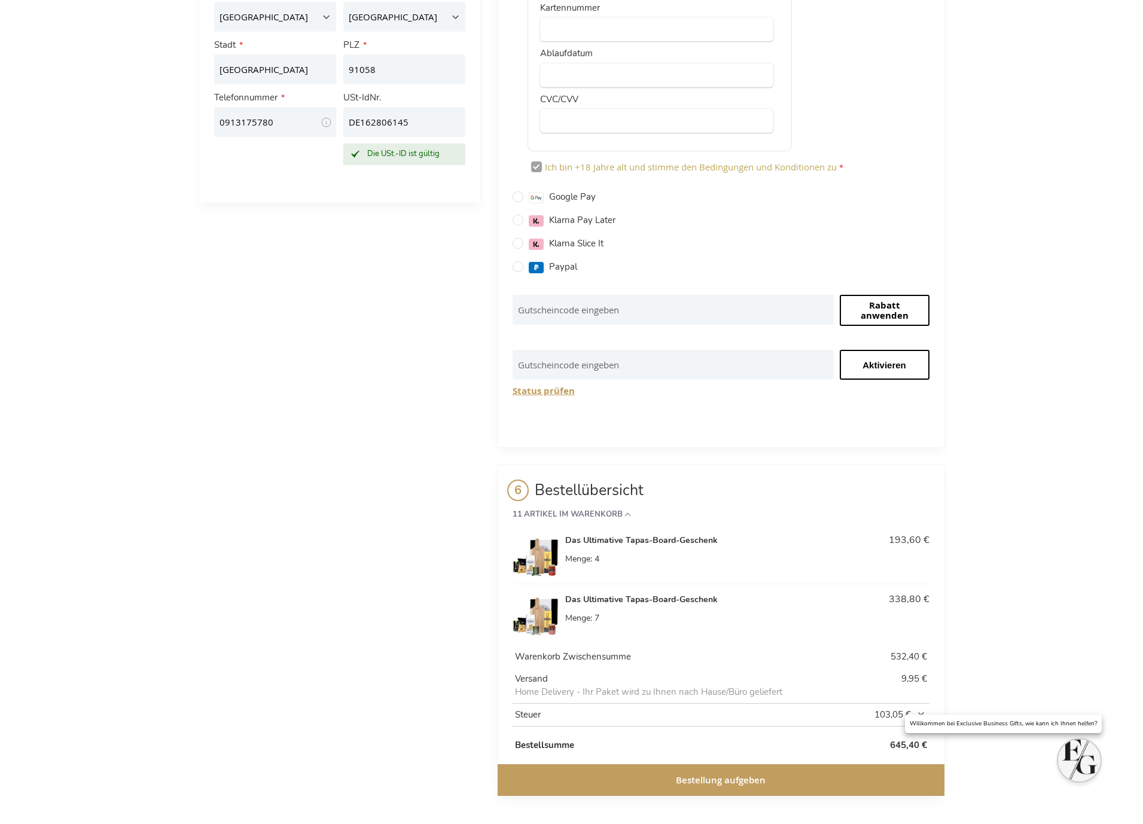
scroll to position [436, 0]
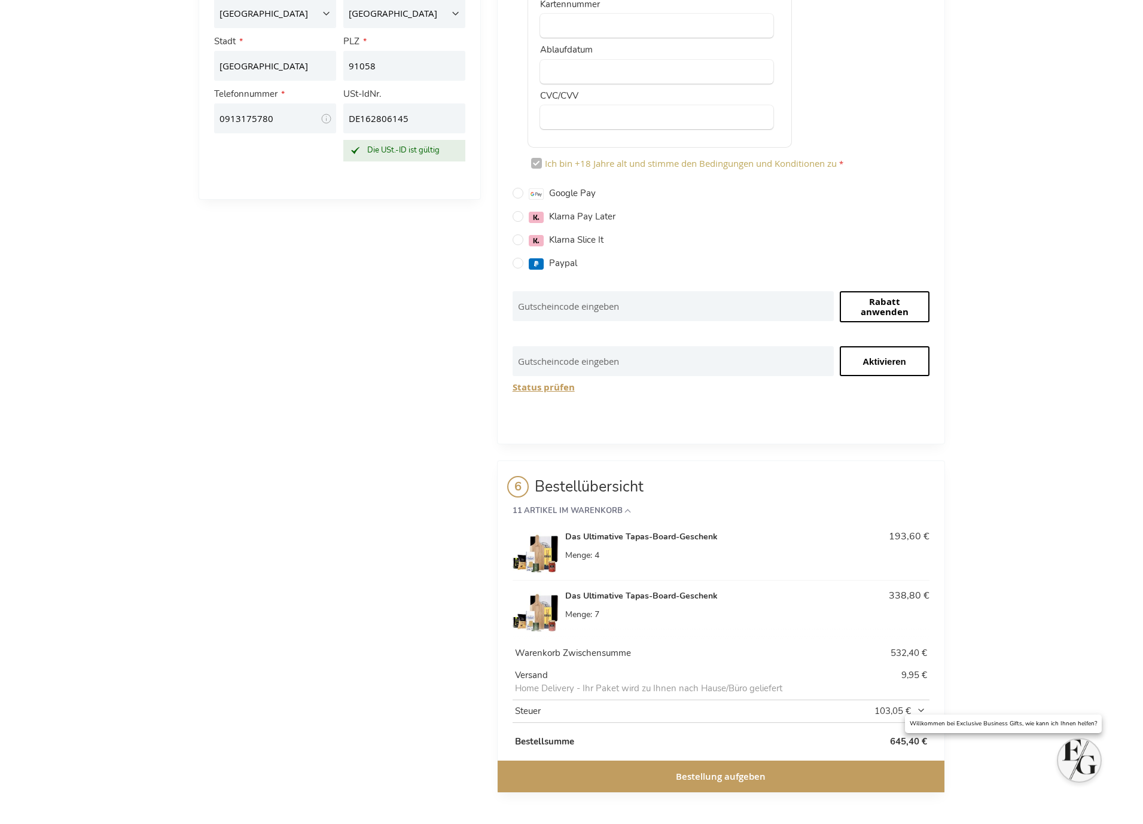
click at [764, 689] on span "Home Delivery - Ihr Paket wird zu Ihnen nach Hause/Büro geliefert" at bounding box center [681, 689] width 333 height 13
click at [674, 690] on span "Home Delivery - Ihr Paket wird zu Ihnen nach Hause/Büro geliefert" at bounding box center [681, 689] width 333 height 13
click at [562, 689] on span "Home Delivery - Ihr Paket wird zu Ihnen nach Hause/Büro geliefert" at bounding box center [681, 689] width 333 height 13
click at [677, 781] on span "Bestellung aufgeben" at bounding box center [721, 777] width 90 height 13
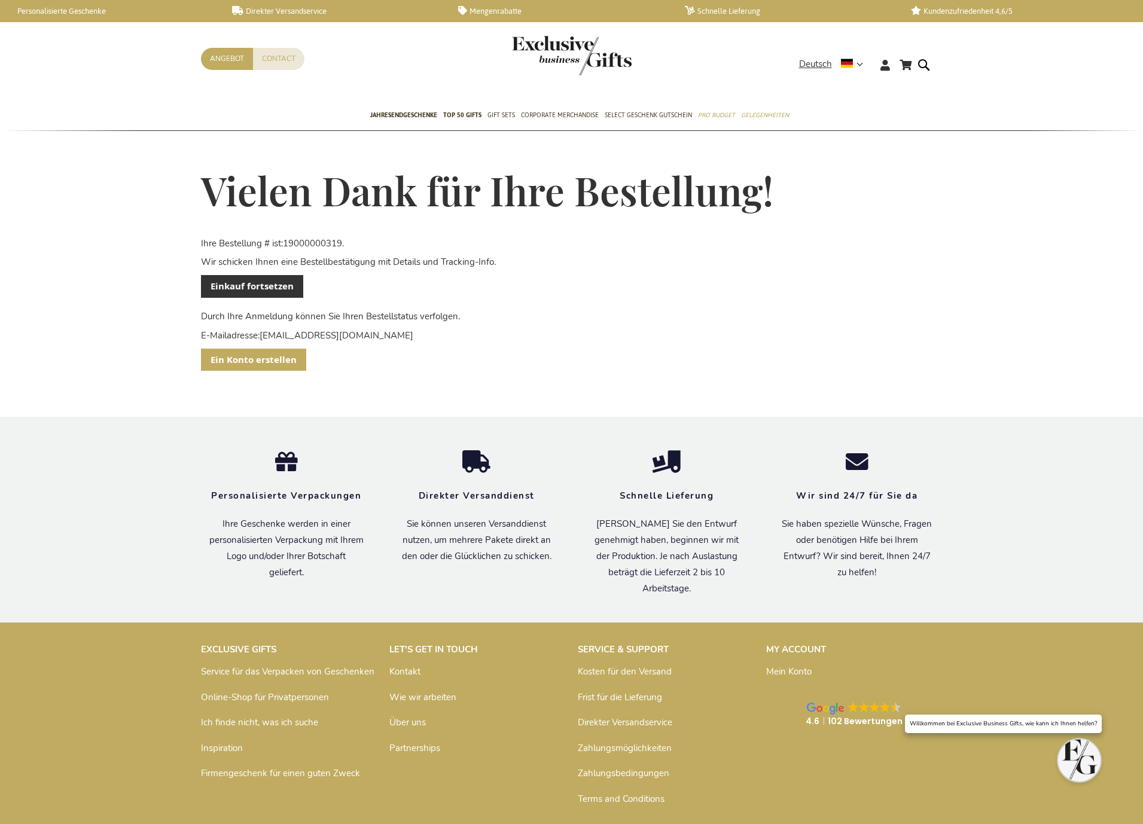
click at [281, 364] on span "Ein Konto erstellen" at bounding box center [254, 360] width 86 height 13
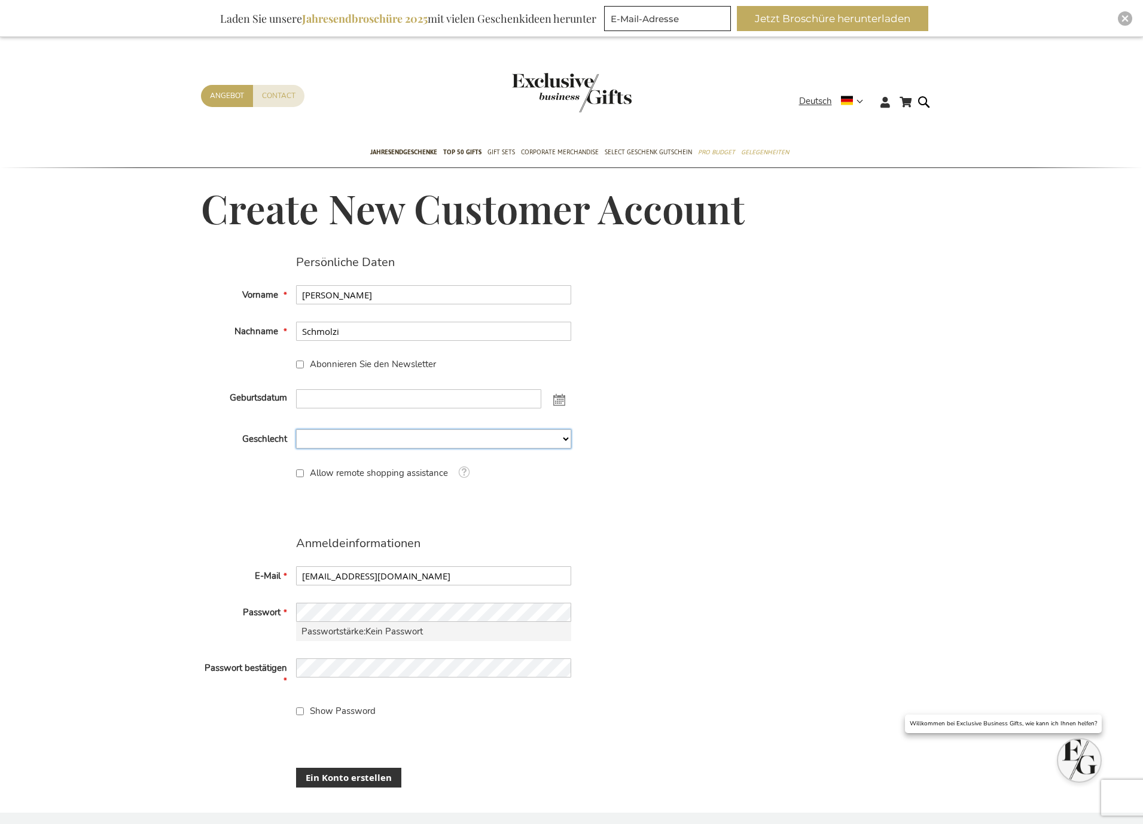
click at [393, 440] on select "Mann Mann Frau Frau Nicht angegeben" at bounding box center [433, 439] width 275 height 19
select select "2"
click at [296, 430] on select "Mann Mann Frau Frau Nicht angegeben" at bounding box center [433, 439] width 275 height 19
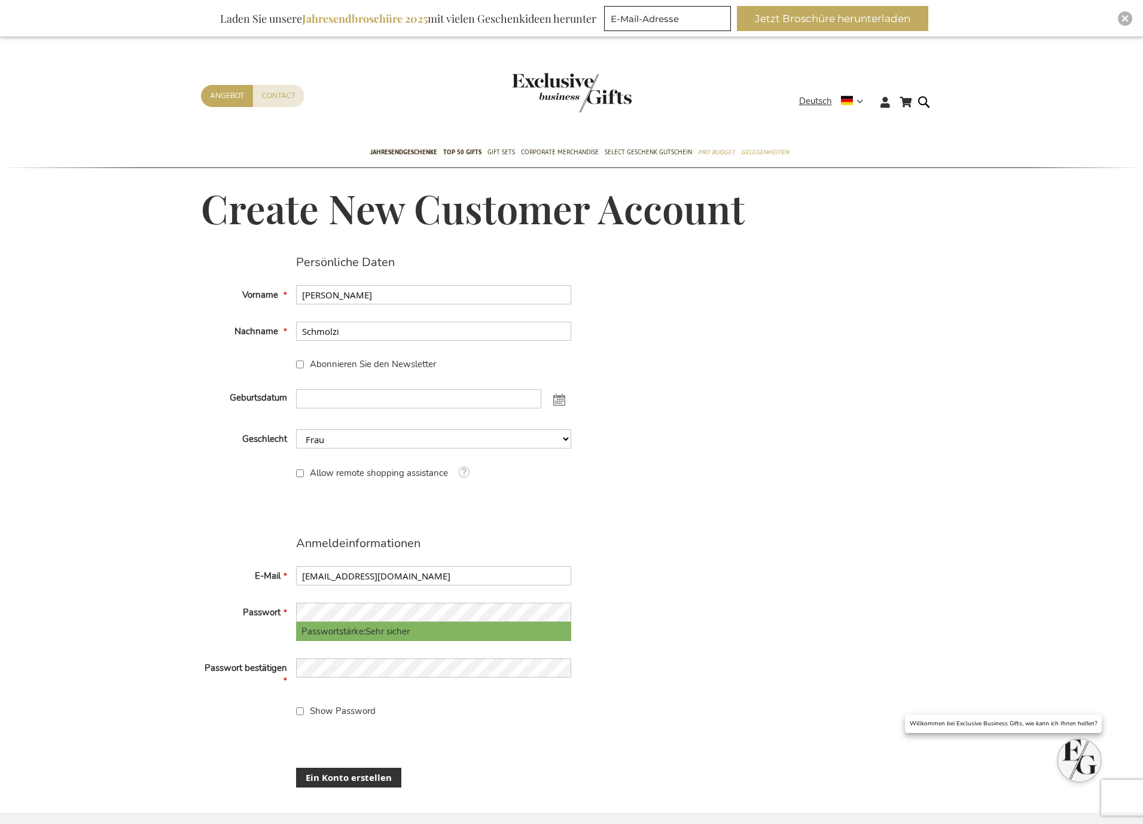
click at [350, 786] on button "Ein Konto erstellen" at bounding box center [348, 778] width 105 height 20
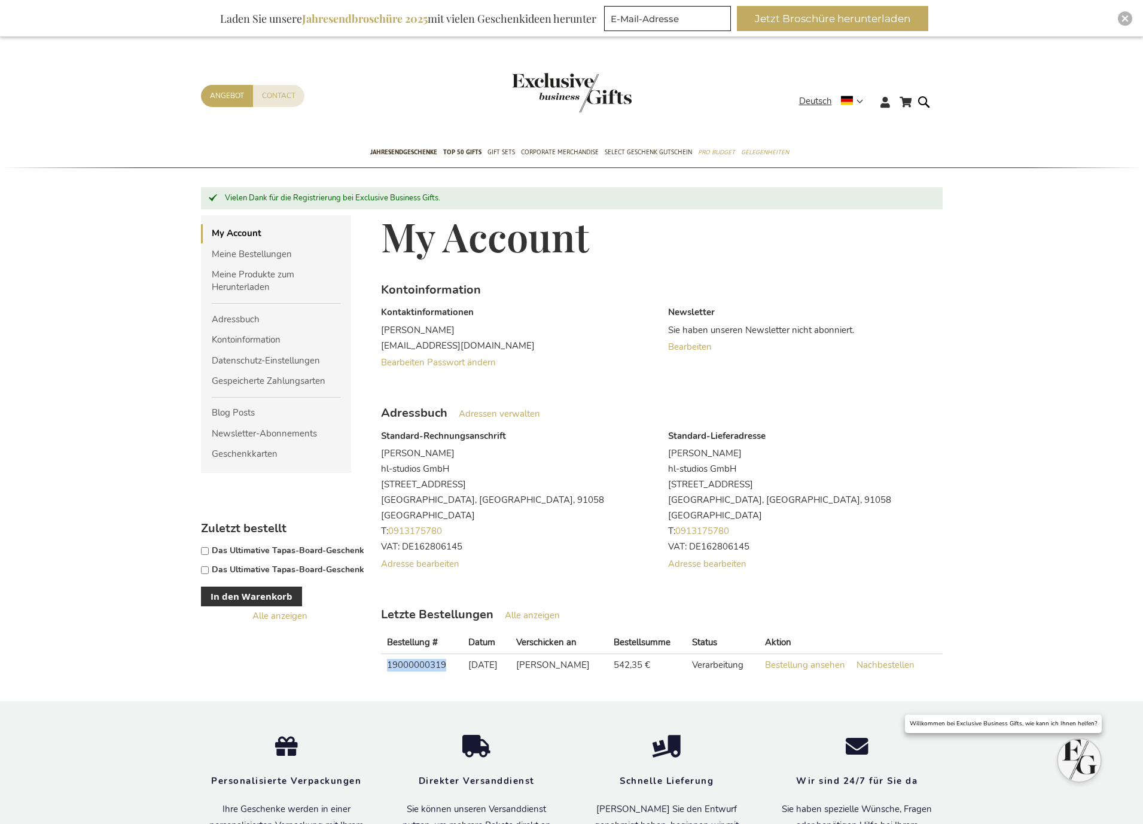
drag, startPoint x: 388, startPoint y: 665, endPoint x: 446, endPoint y: 666, distance: 57.5
click at [446, 666] on td "19000000319" at bounding box center [421, 665] width 81 height 22
copy td "19000000319"
click at [99, 103] on div "Mein Warenkorb Mein Warenkorb 0 Schließen Sie haben keine Artikel in Ihrem Ware…" at bounding box center [571, 105] width 1143 height 65
